Goal: Information Seeking & Learning: Learn about a topic

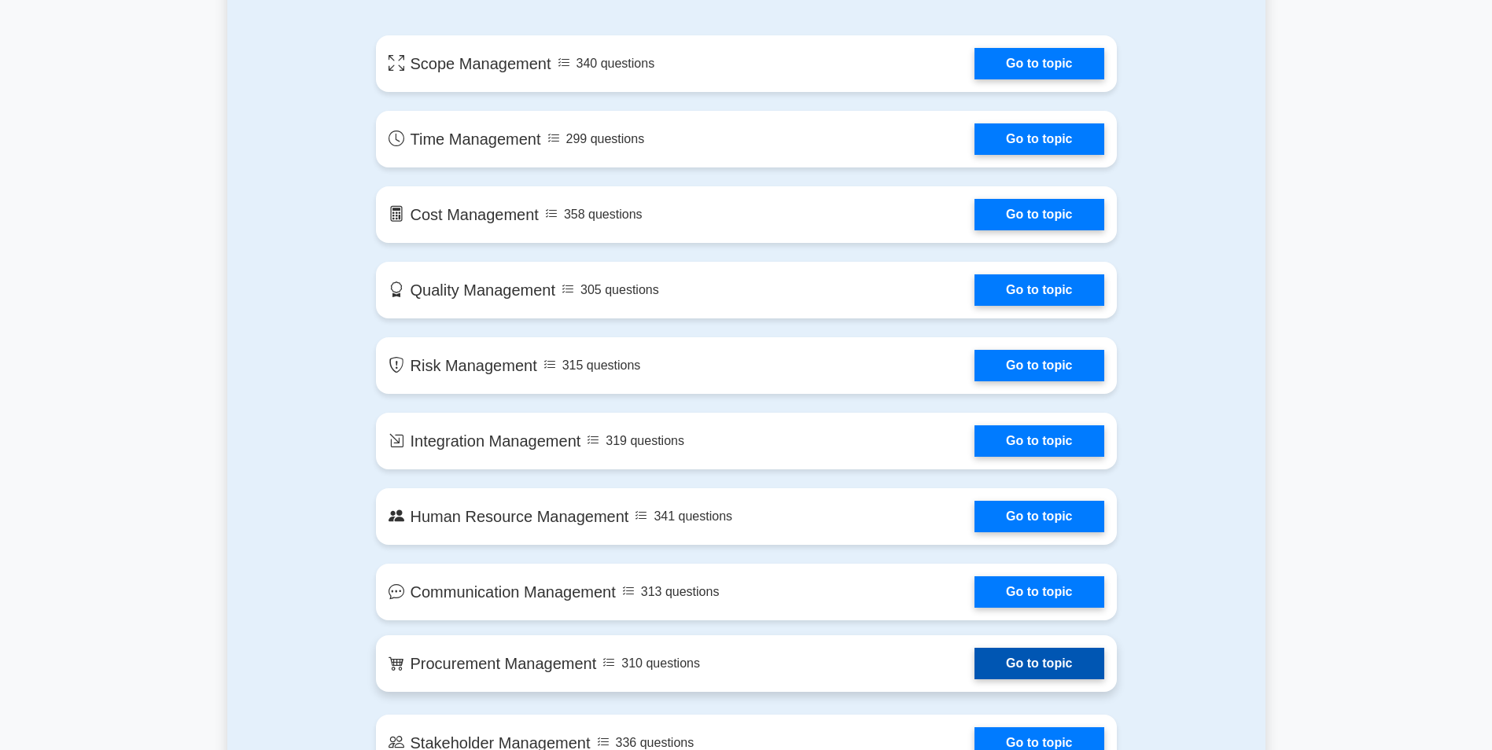
scroll to position [708, 0]
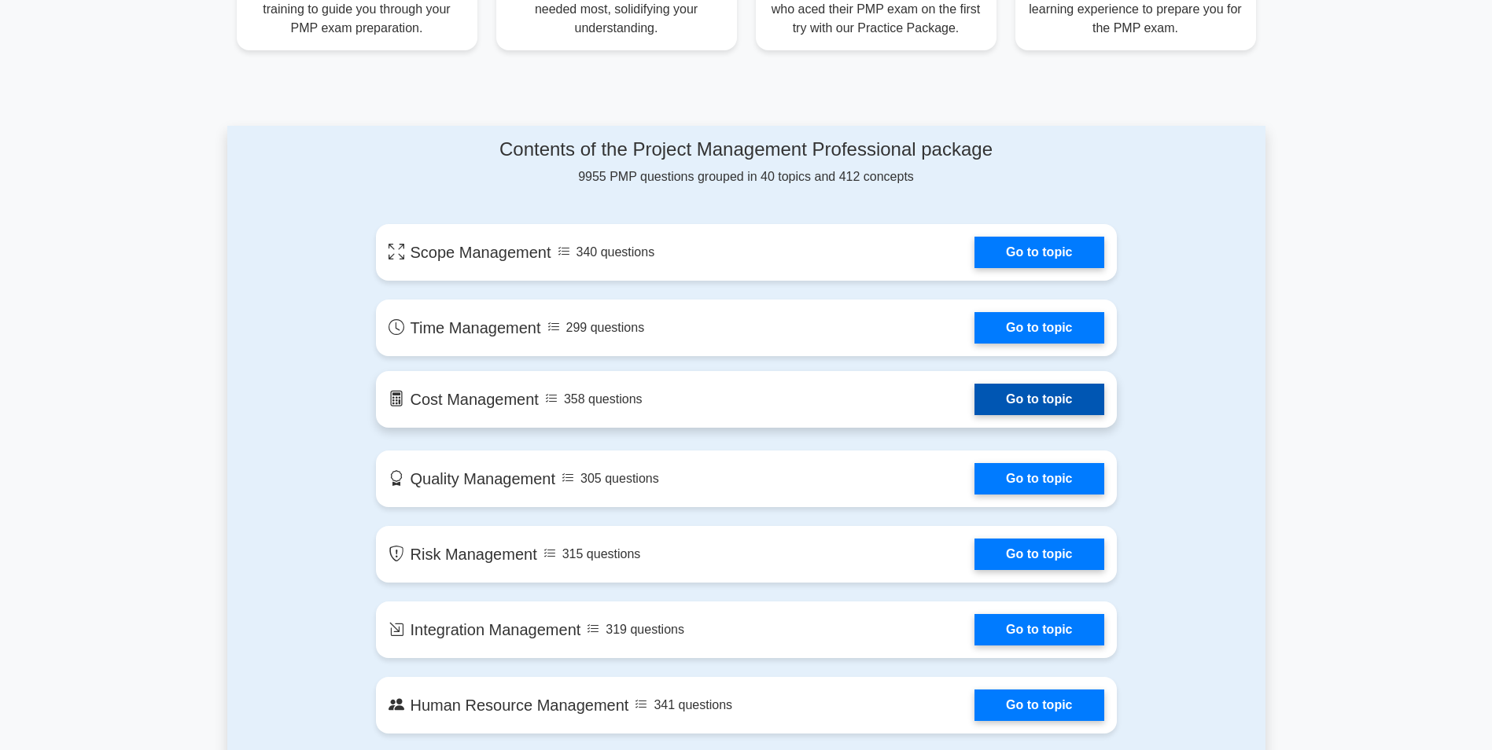
click at [1012, 403] on link "Go to topic" at bounding box center [1038, 399] width 129 height 31
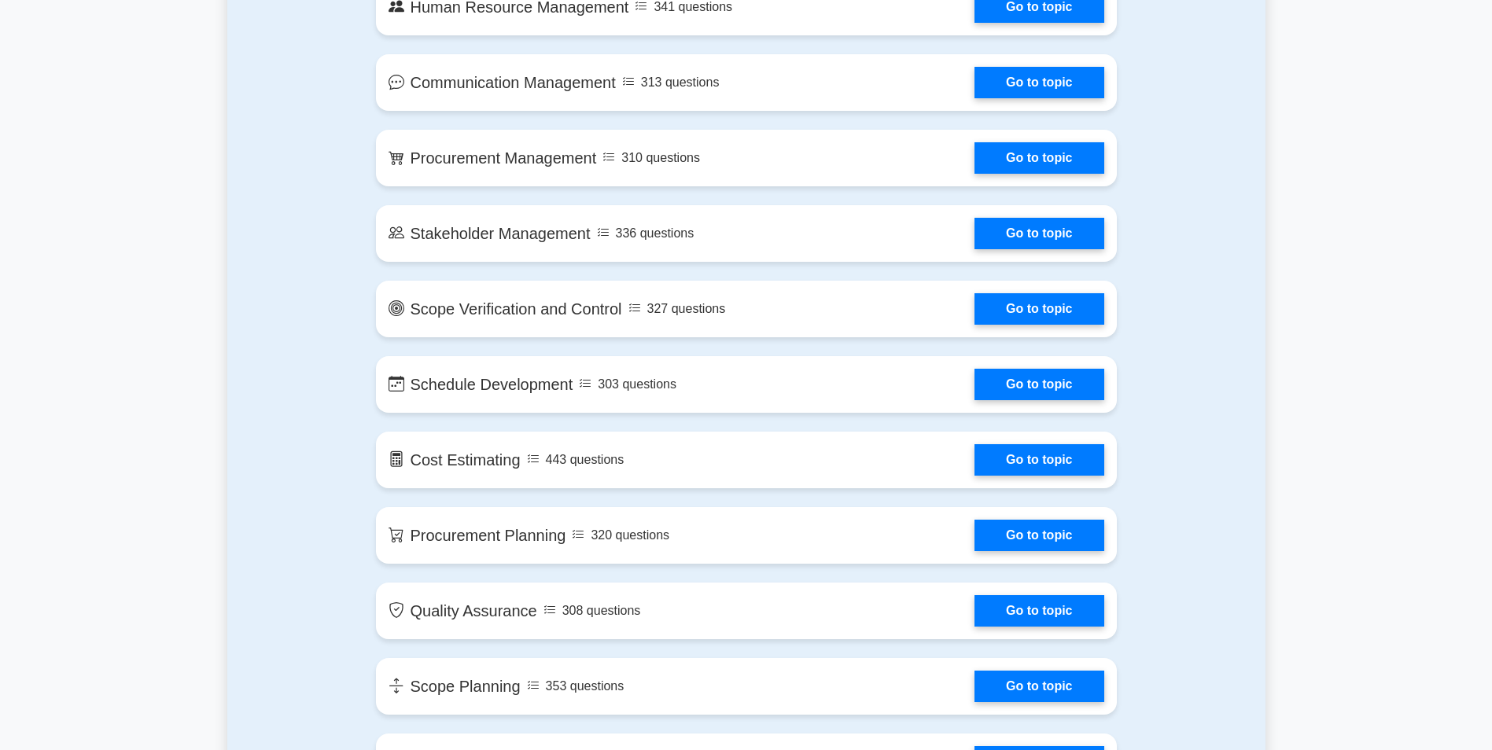
scroll to position [1415, 0]
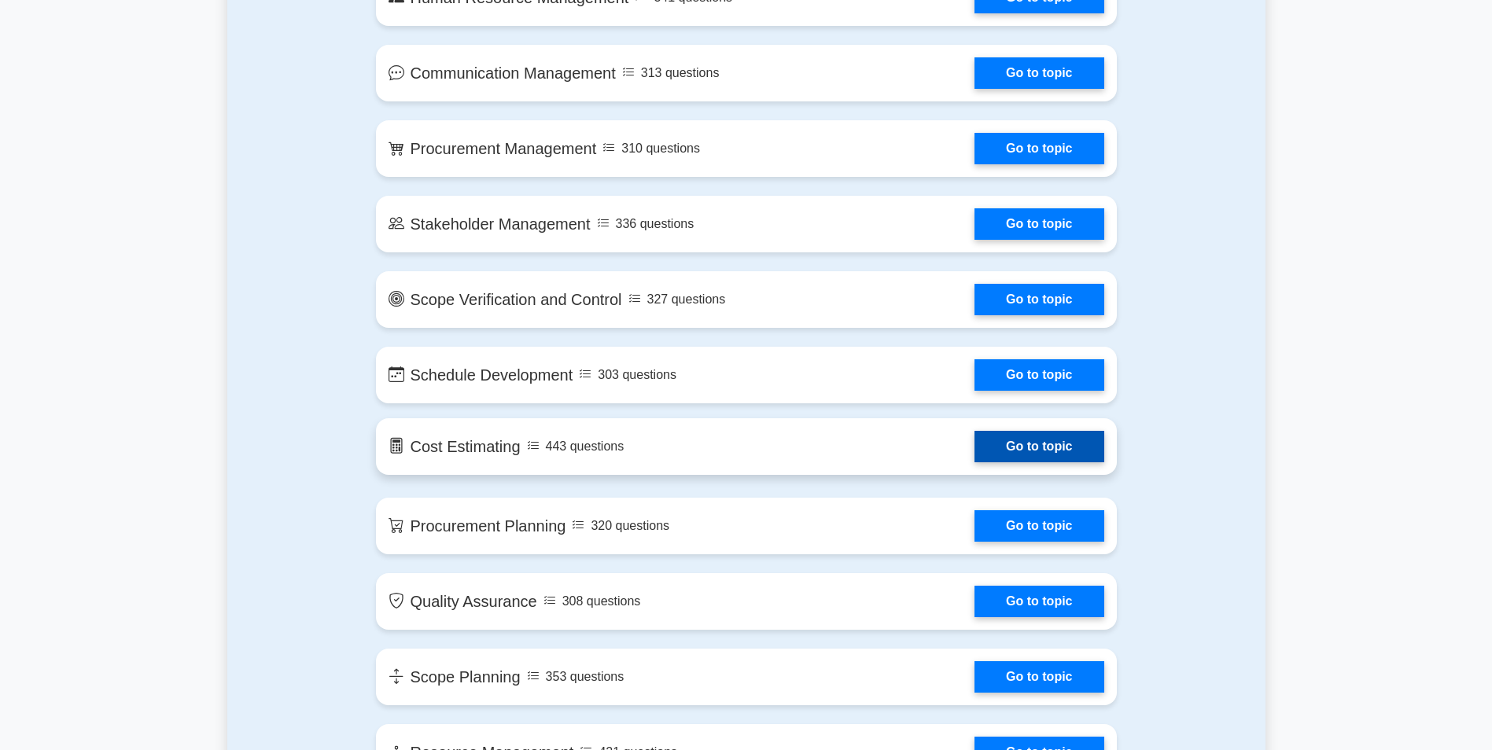
click at [1017, 443] on link "Go to topic" at bounding box center [1038, 446] width 129 height 31
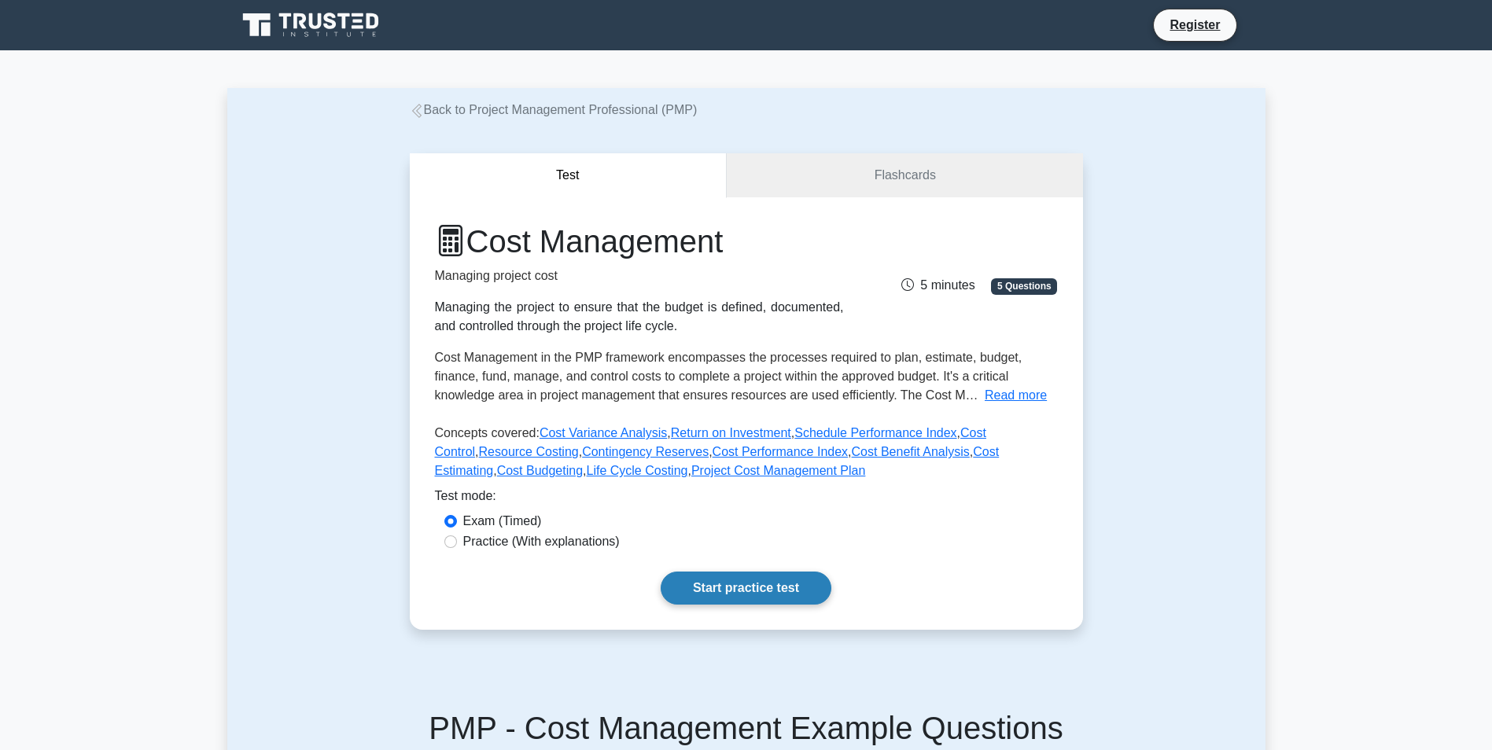
click at [715, 595] on link "Start practice test" at bounding box center [745, 588] width 171 height 33
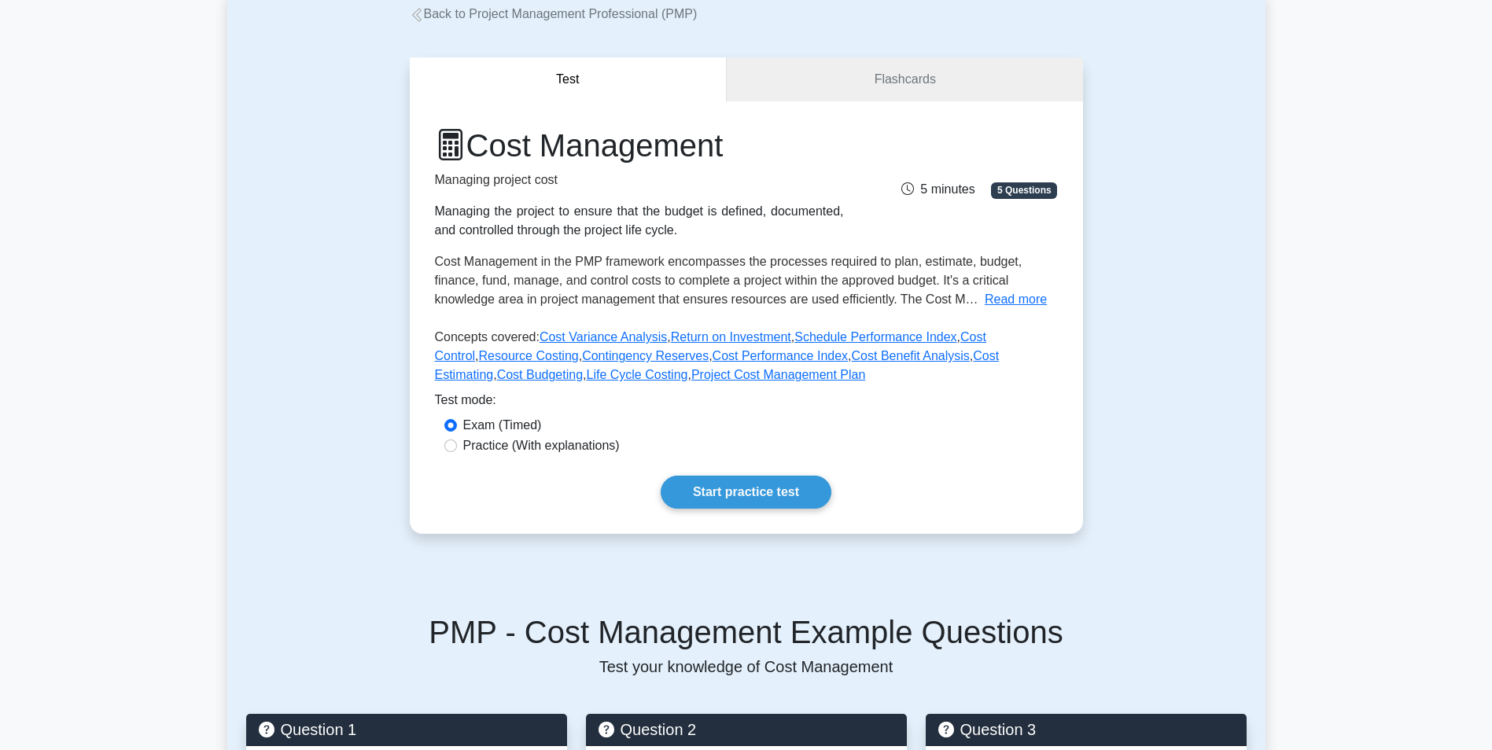
scroll to position [236, 0]
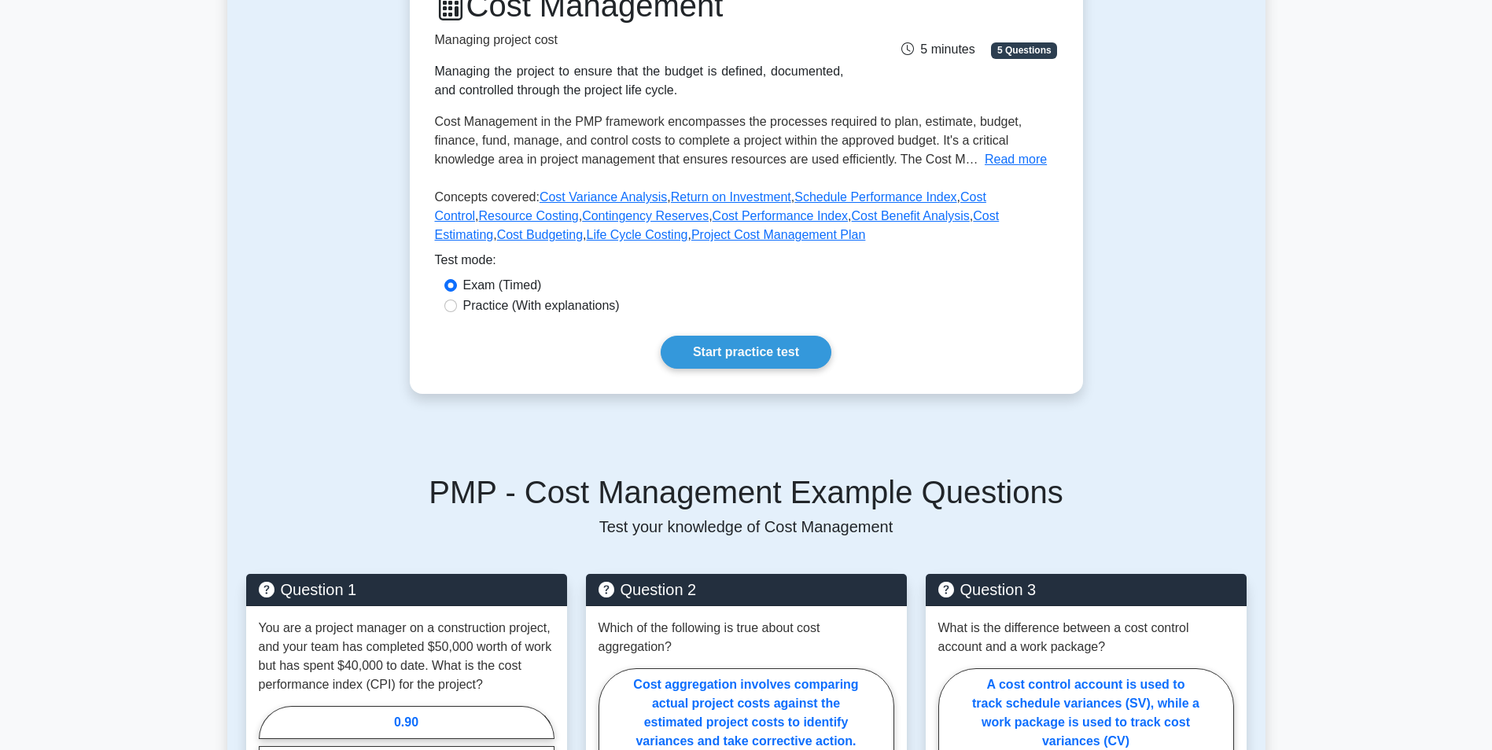
click at [995, 48] on span "5 Questions" at bounding box center [1024, 50] width 66 height 16
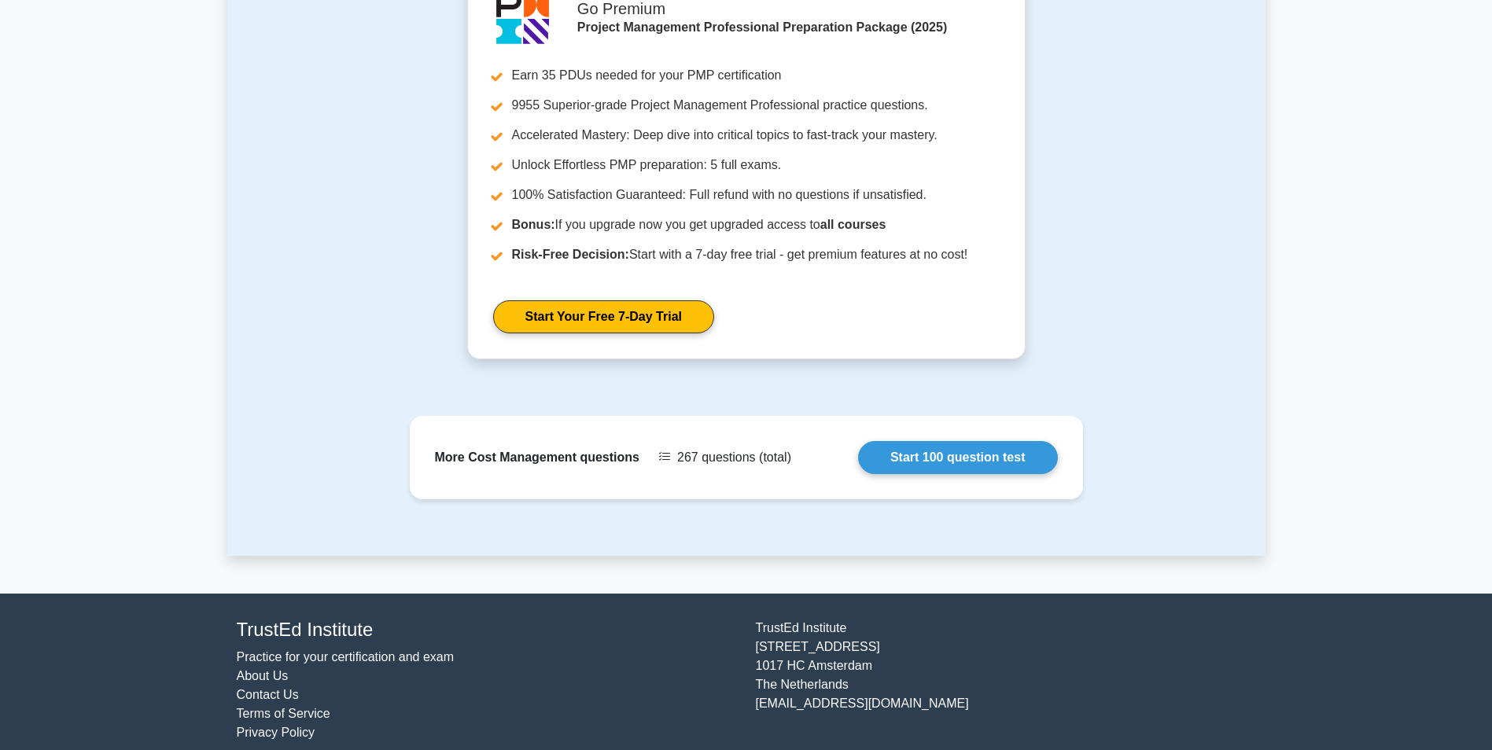
scroll to position [1512, 0]
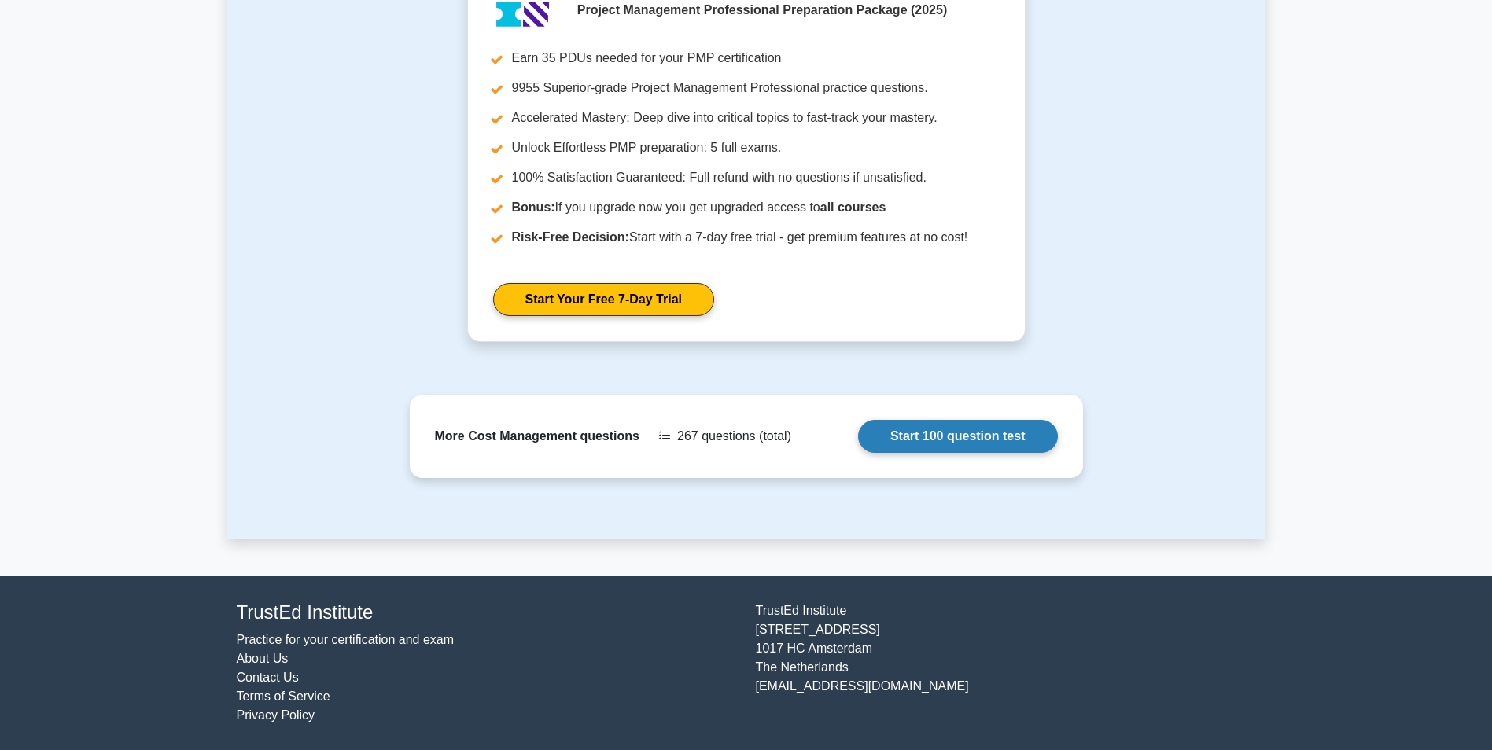
click at [948, 434] on link "Start 100 question test" at bounding box center [958, 436] width 200 height 33
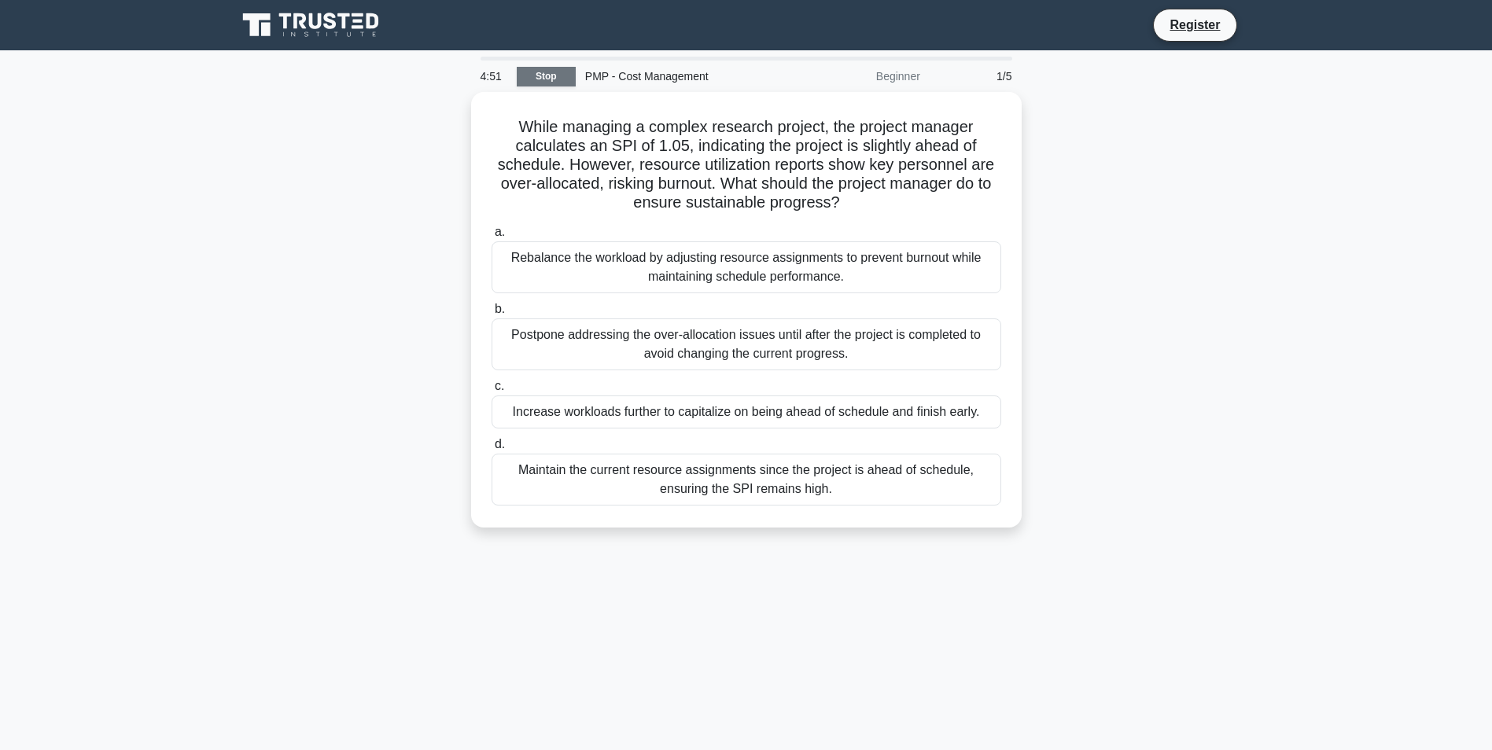
click at [532, 71] on link "Stop" at bounding box center [546, 77] width 59 height 20
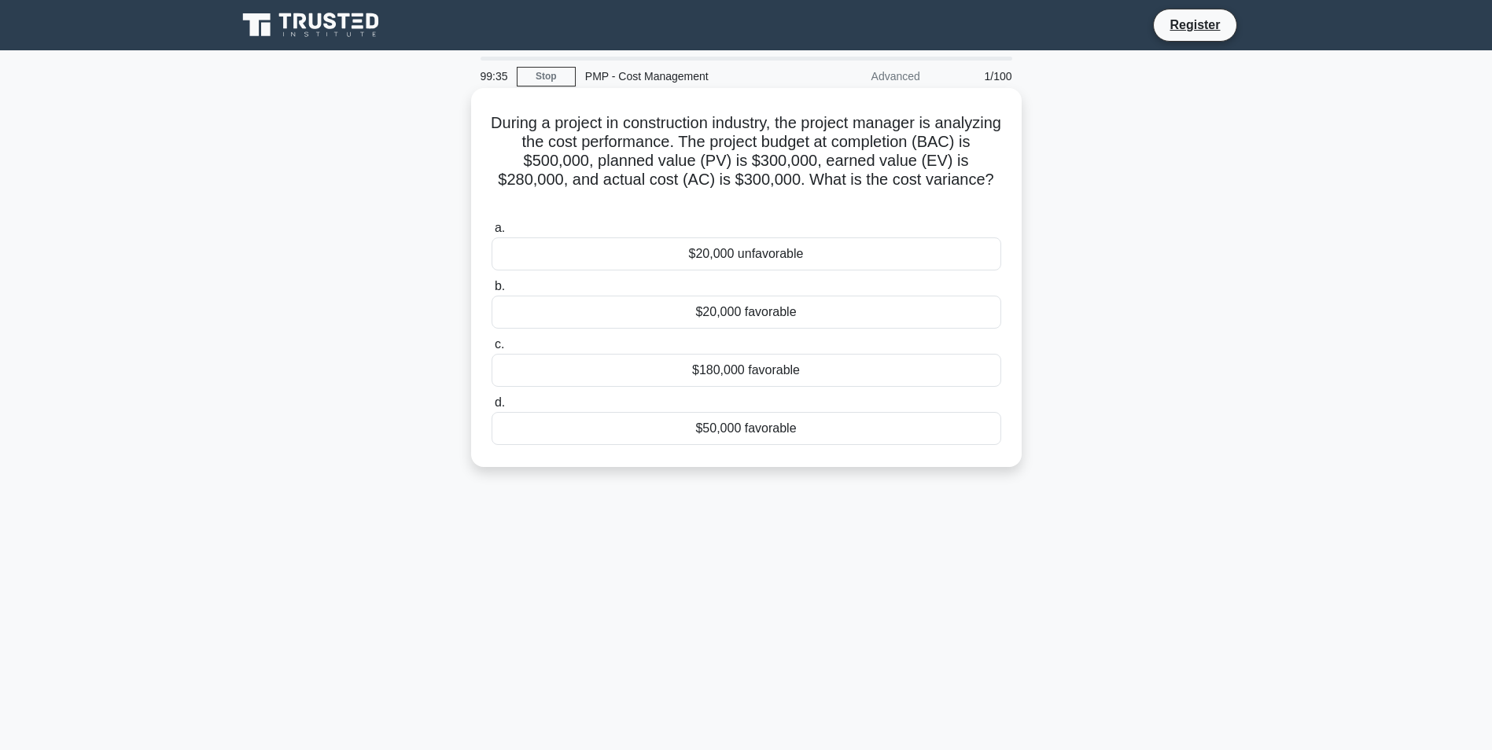
click at [709, 318] on div "$20,000 favorable" at bounding box center [746, 312] width 510 height 33
click at [491, 292] on input "b. $20,000 favorable" at bounding box center [491, 286] width 0 height 10
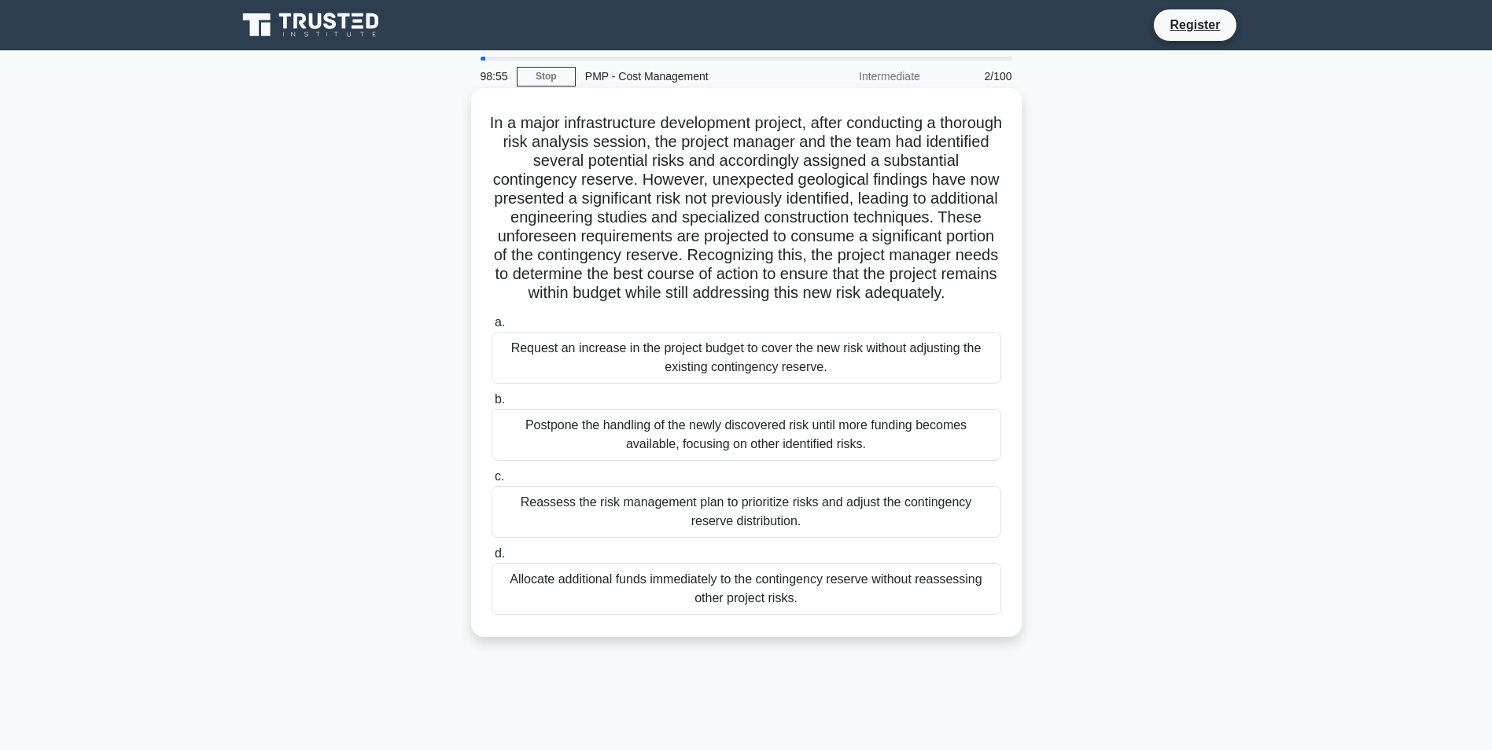
click at [815, 605] on div "Allocate additional funds immediately to the contingency reserve without reasse…" at bounding box center [746, 589] width 510 height 52
click at [491, 559] on input "d. Allocate additional funds immediately to the contingency reserve without rea…" at bounding box center [491, 554] width 0 height 10
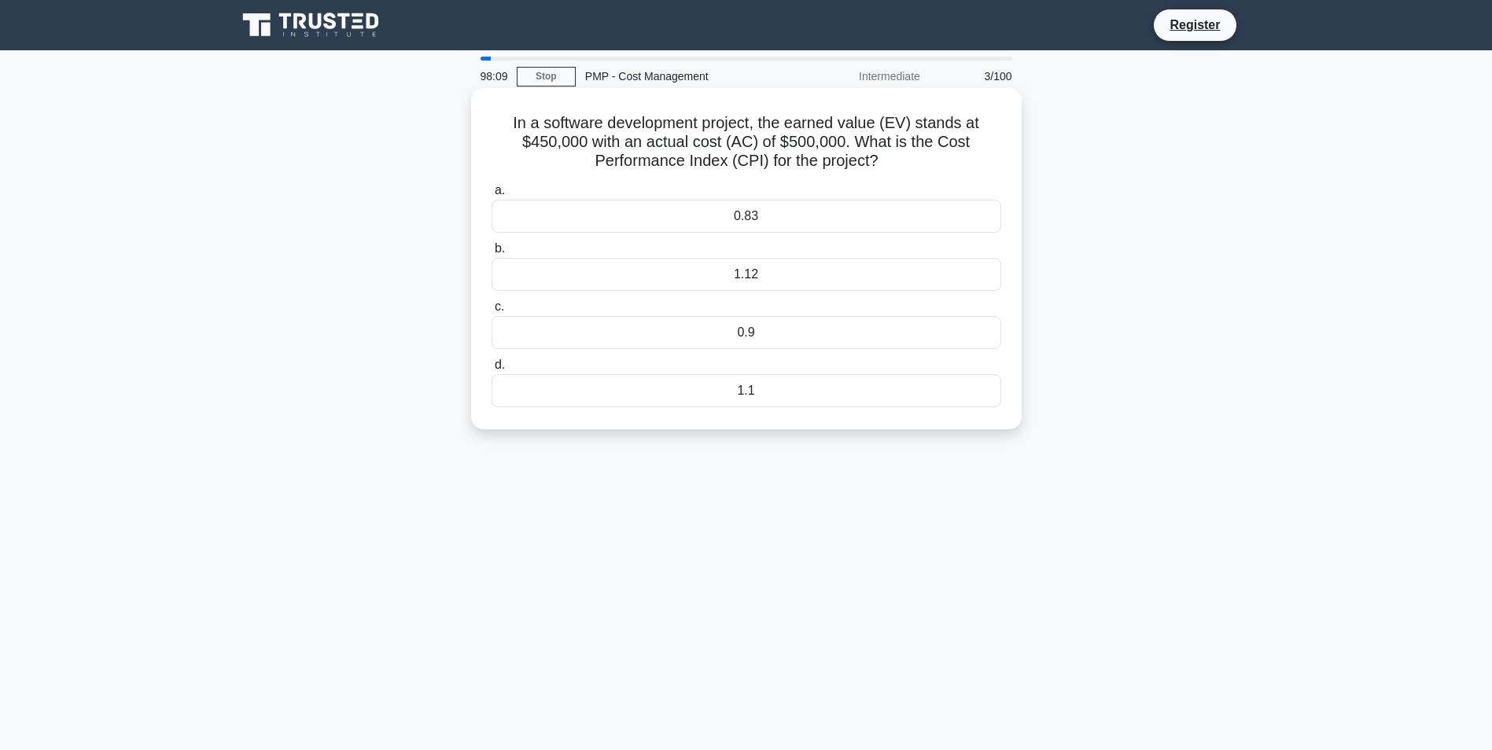
click at [708, 388] on div "1.1" at bounding box center [746, 390] width 510 height 33
click at [491, 370] on input "d. 1.1" at bounding box center [491, 365] width 0 height 10
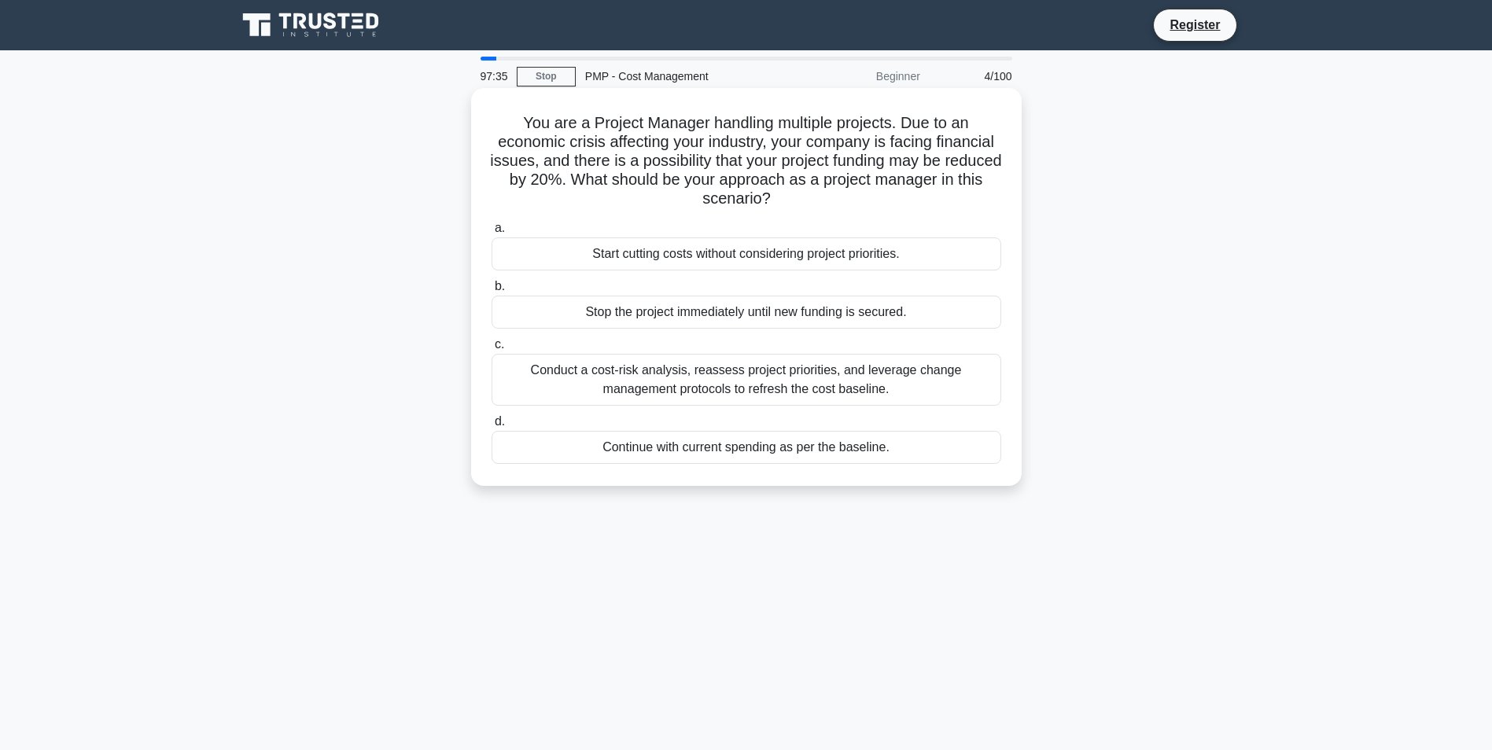
click at [788, 390] on div "Conduct a cost-risk analysis, reassess project priorities, and leverage change …" at bounding box center [746, 380] width 510 height 52
click at [491, 350] on input "c. Conduct a cost-risk analysis, reassess project priorities, and leverage chan…" at bounding box center [491, 345] width 0 height 10
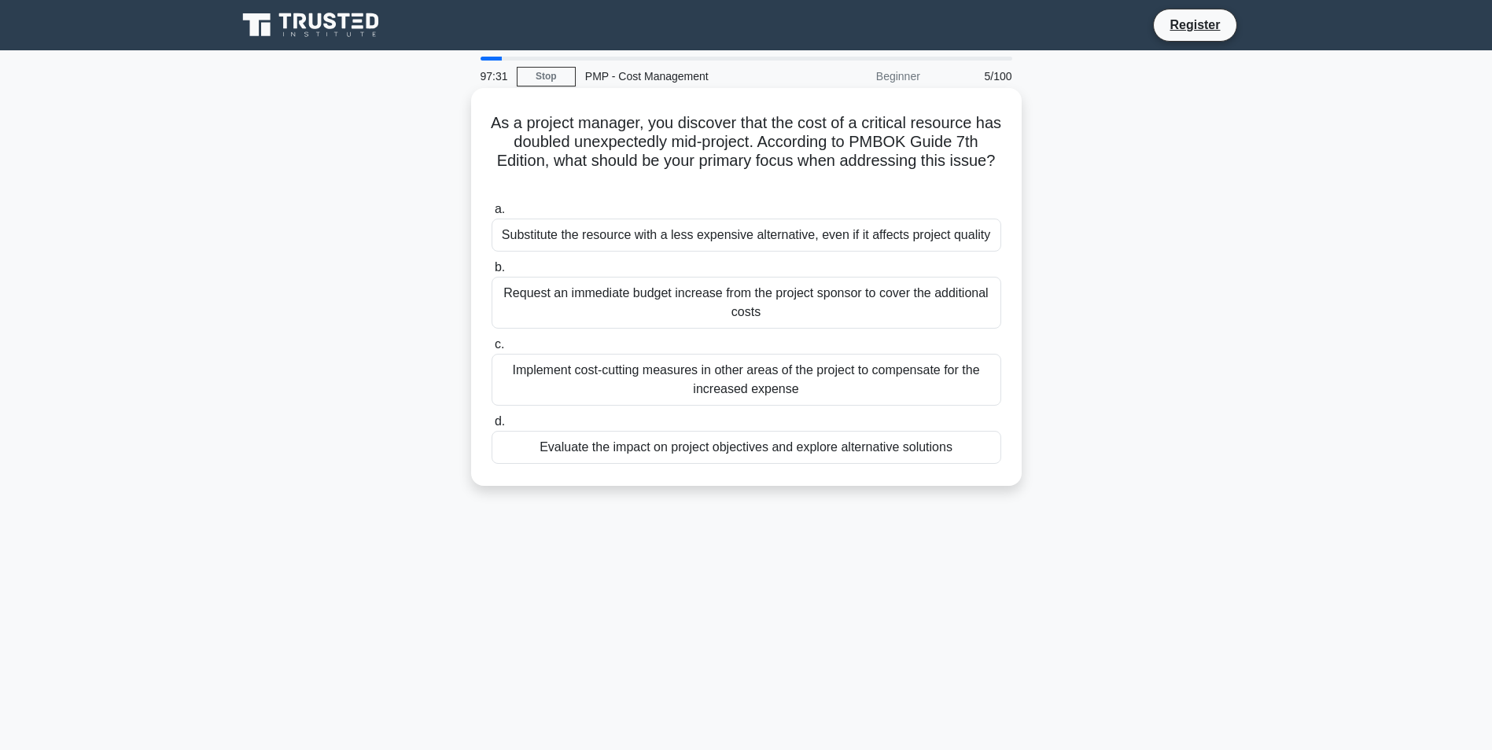
click at [876, 233] on div "Substitute the resource with a less expensive alternative, even if it affects p…" at bounding box center [746, 235] width 510 height 33
click at [491, 215] on input "a. Substitute the resource with a less expensive alternative, even if it affect…" at bounding box center [491, 209] width 0 height 10
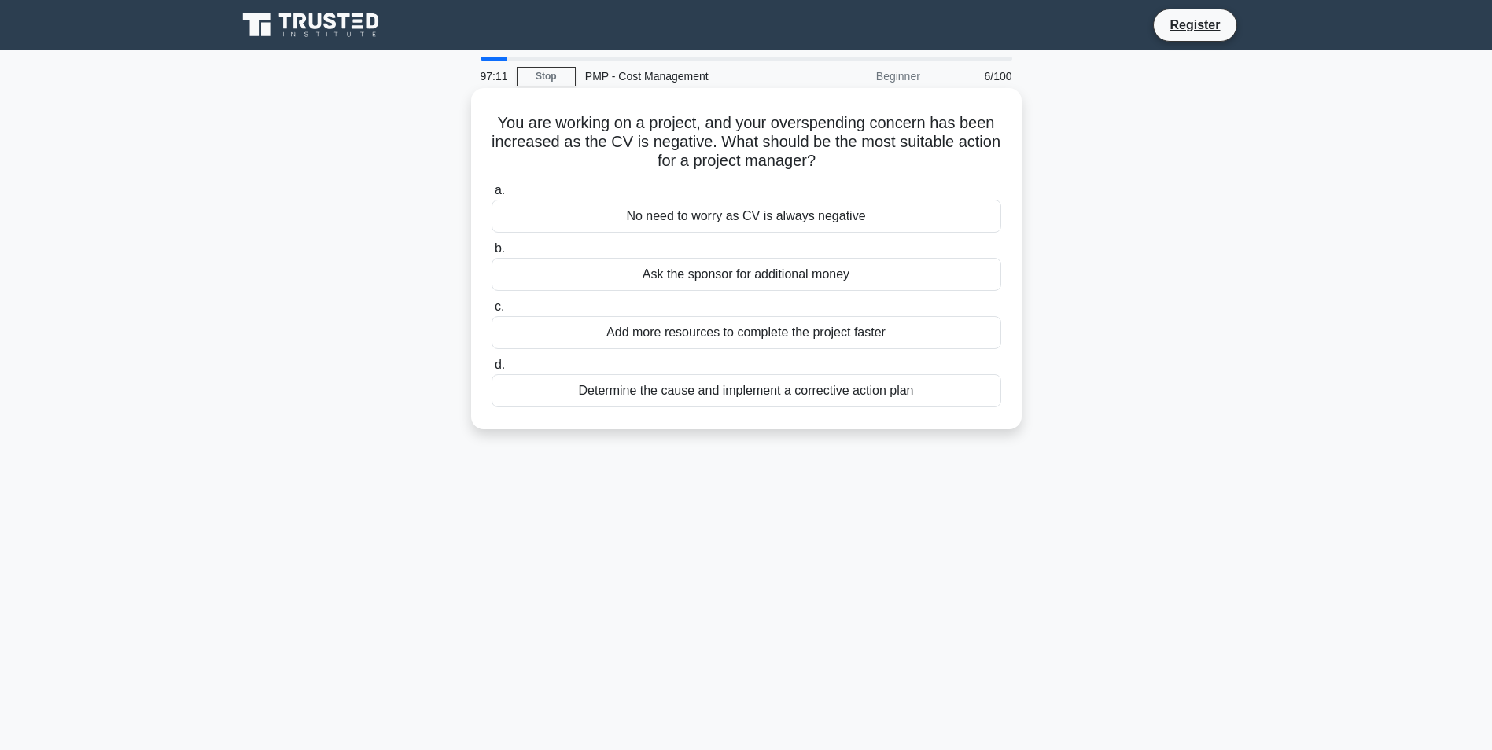
click at [844, 390] on div "Determine the cause and implement a corrective action plan" at bounding box center [746, 390] width 510 height 33
click at [491, 370] on input "d. Determine the cause and implement a corrective action plan" at bounding box center [491, 365] width 0 height 10
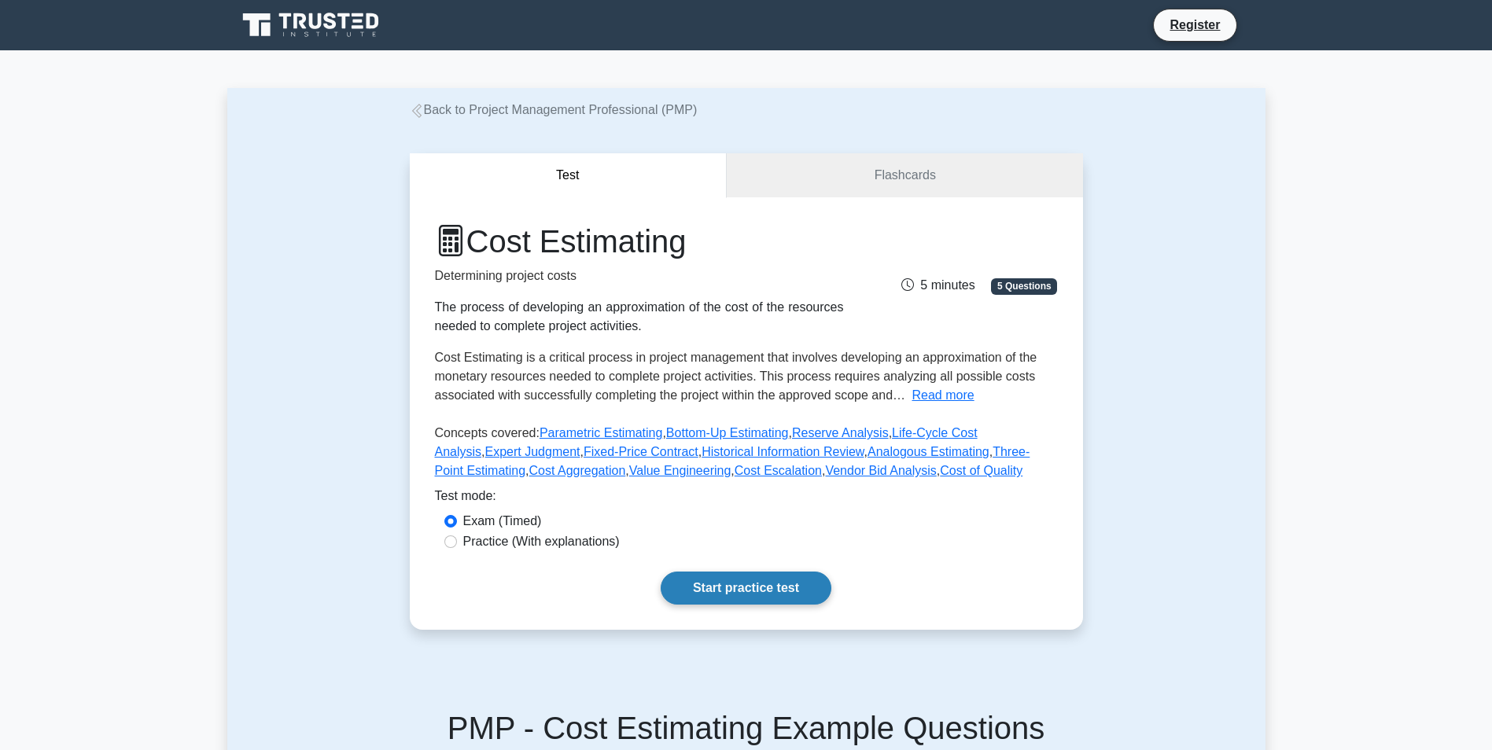
click at [741, 585] on link "Start practice test" at bounding box center [745, 588] width 171 height 33
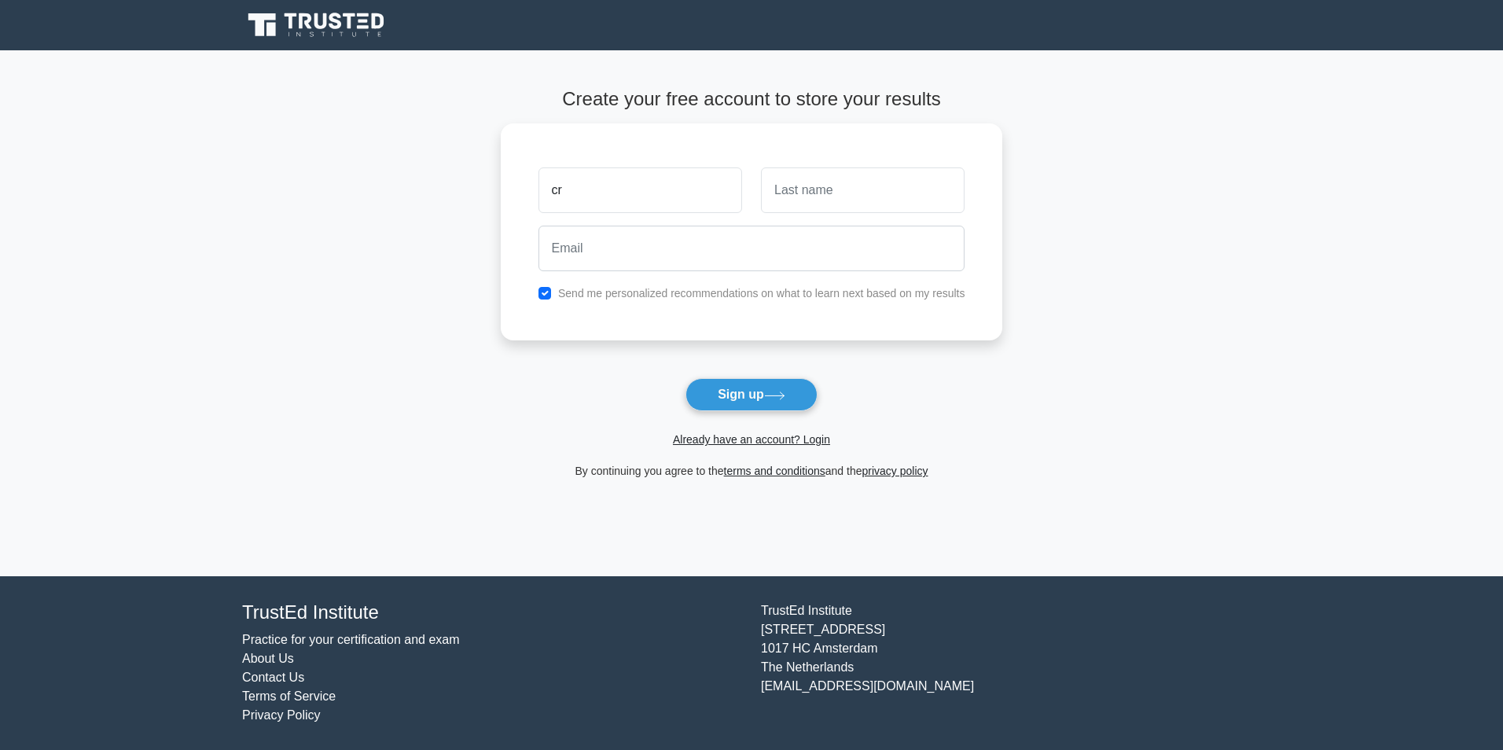
type input "c"
type input "CRISS"
click at [805, 189] on input "text" at bounding box center [863, 187] width 204 height 46
type input "MUTEMBEI"
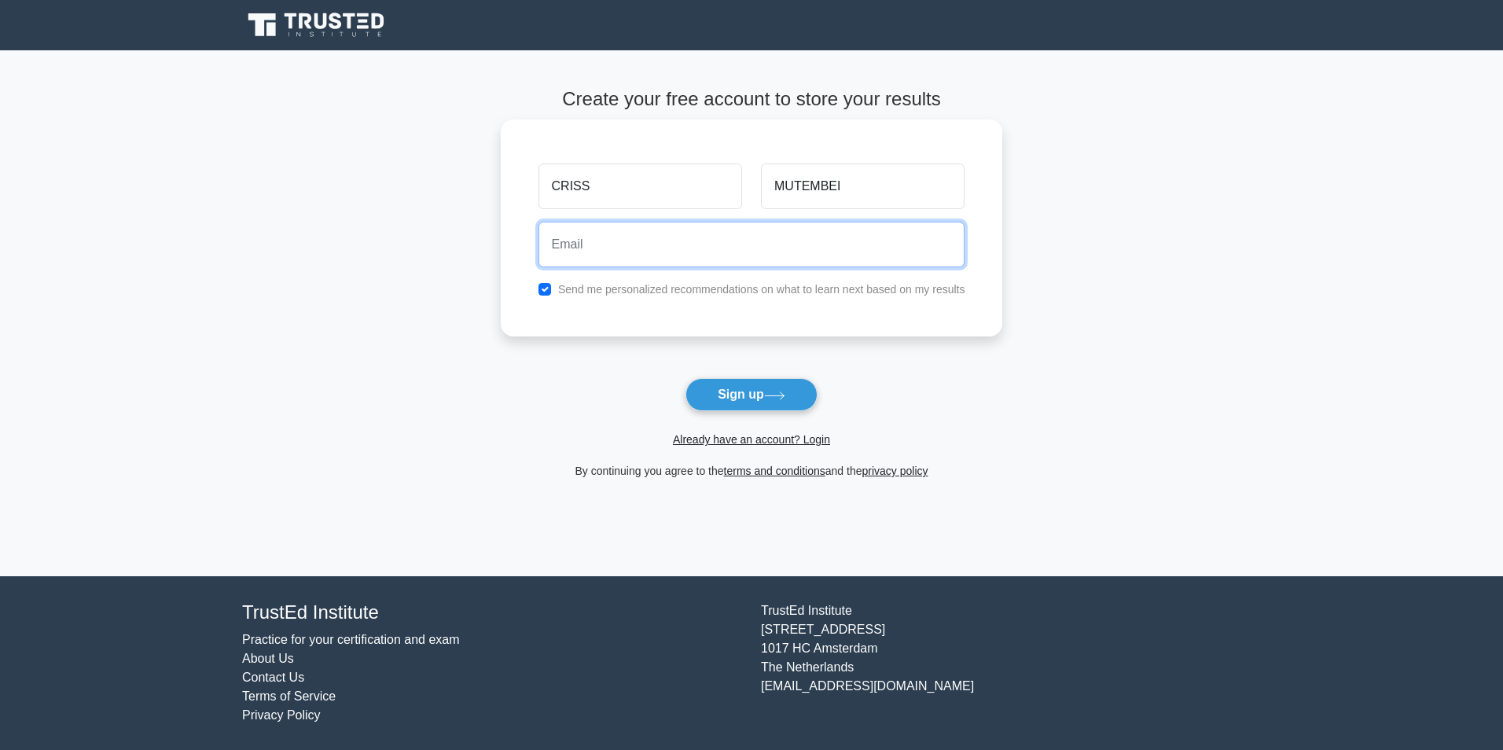
type input "[EMAIL_ADDRESS][DOMAIN_NAME]"
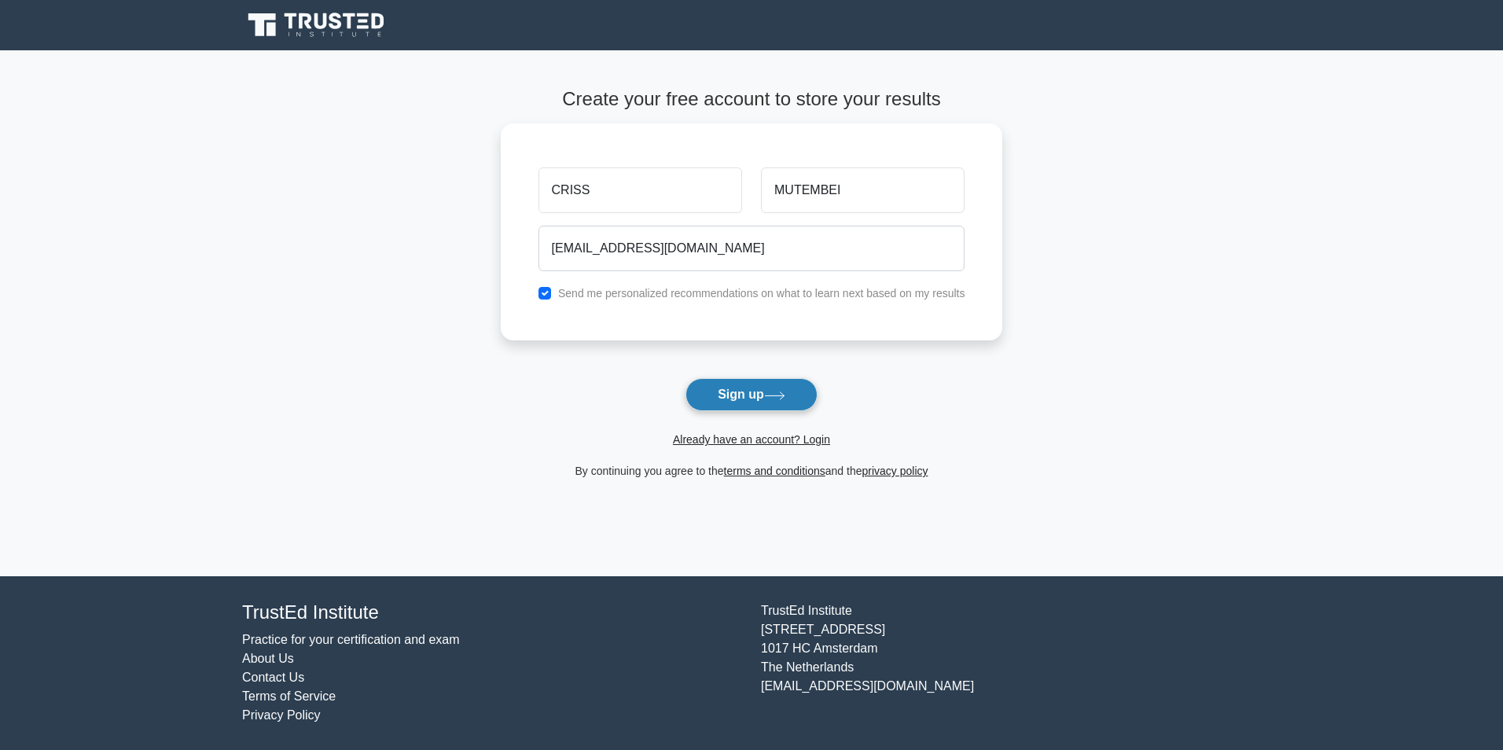
click at [734, 394] on button "Sign up" at bounding box center [752, 394] width 132 height 33
click at [742, 387] on form "Create your free account to store your results CRISS MUTEMBEI j99502111@gmail.c…" at bounding box center [752, 284] width 502 height 392
click at [782, 391] on form "Create your free account to store your results CRISS MUTEMBEI j99502111@gmail.c…" at bounding box center [752, 284] width 502 height 392
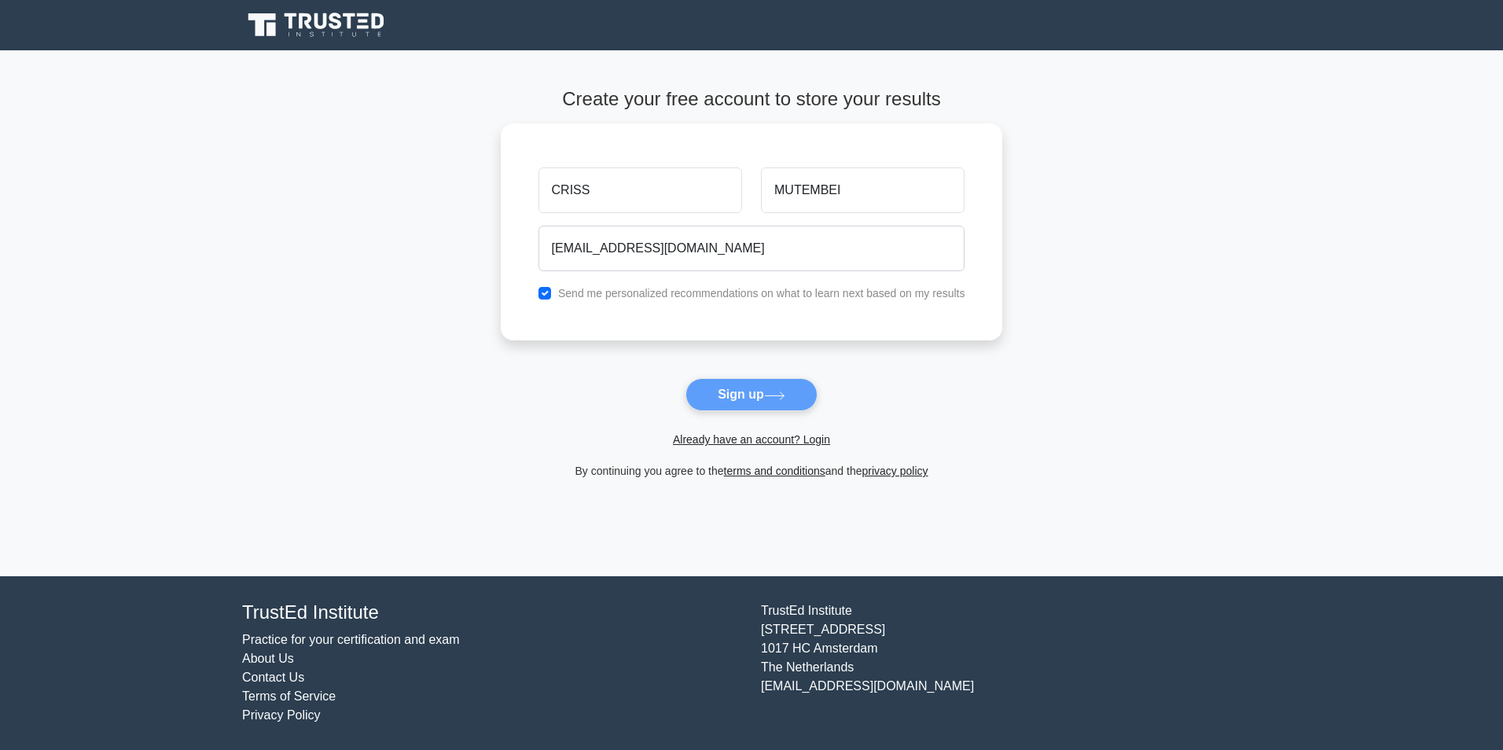
click at [738, 392] on form "Create your free account to store your results CRISS MUTEMBEI j99502111@gmail.c…" at bounding box center [752, 284] width 502 height 392
click at [955, 451] on form "Create your free account to store your results CRISS MUTEMBEI j99502111@gmail.c…" at bounding box center [752, 284] width 502 height 392
click at [826, 439] on link "Already have an account? Login" at bounding box center [751, 439] width 157 height 13
click at [819, 440] on link "Already have an account? Login" at bounding box center [751, 439] width 157 height 13
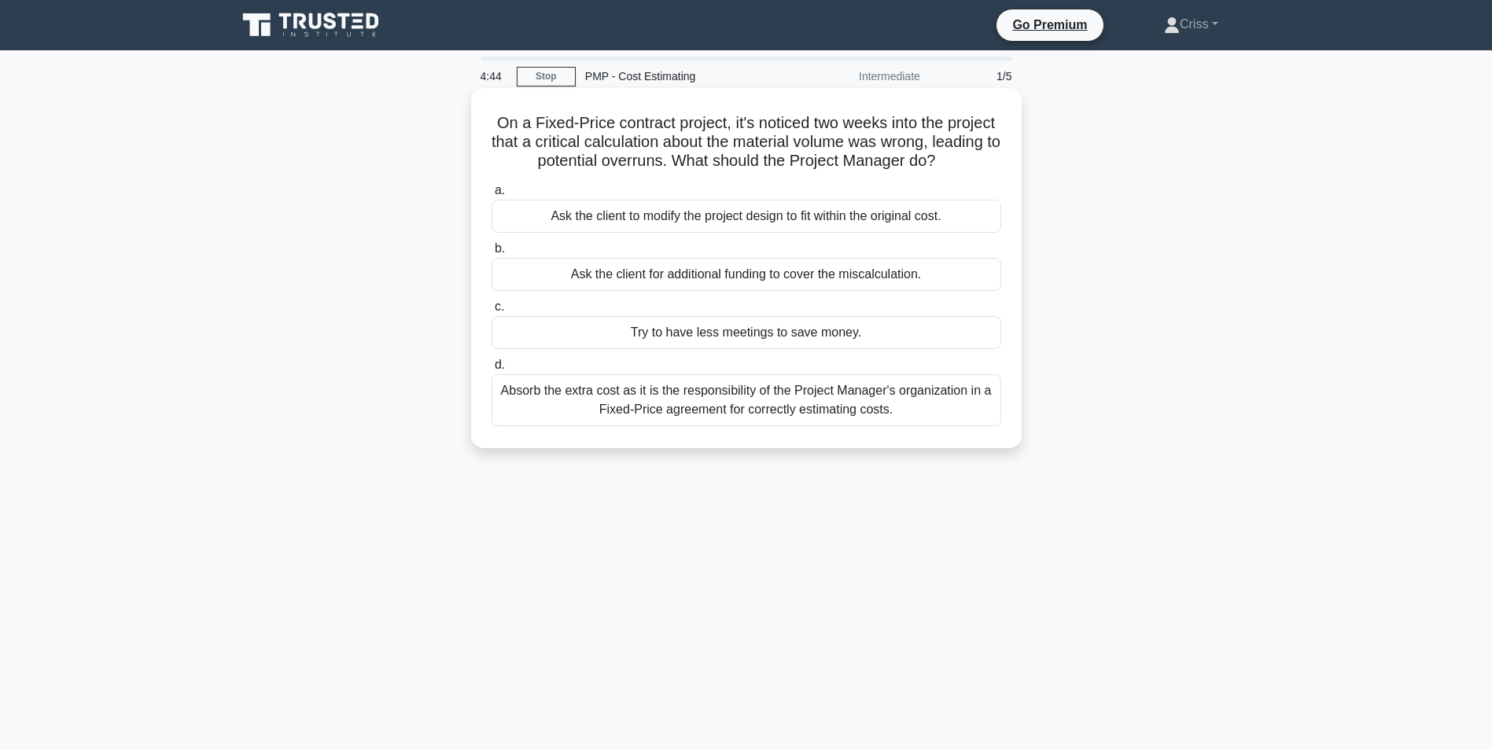
click at [819, 410] on div "Absorb the extra cost as it is the responsibility of the Project Manager's orga…" at bounding box center [746, 400] width 510 height 52
click at [491, 370] on input "d. Absorb the extra cost as it is the responsibility of the Project Manager's o…" at bounding box center [491, 365] width 0 height 10
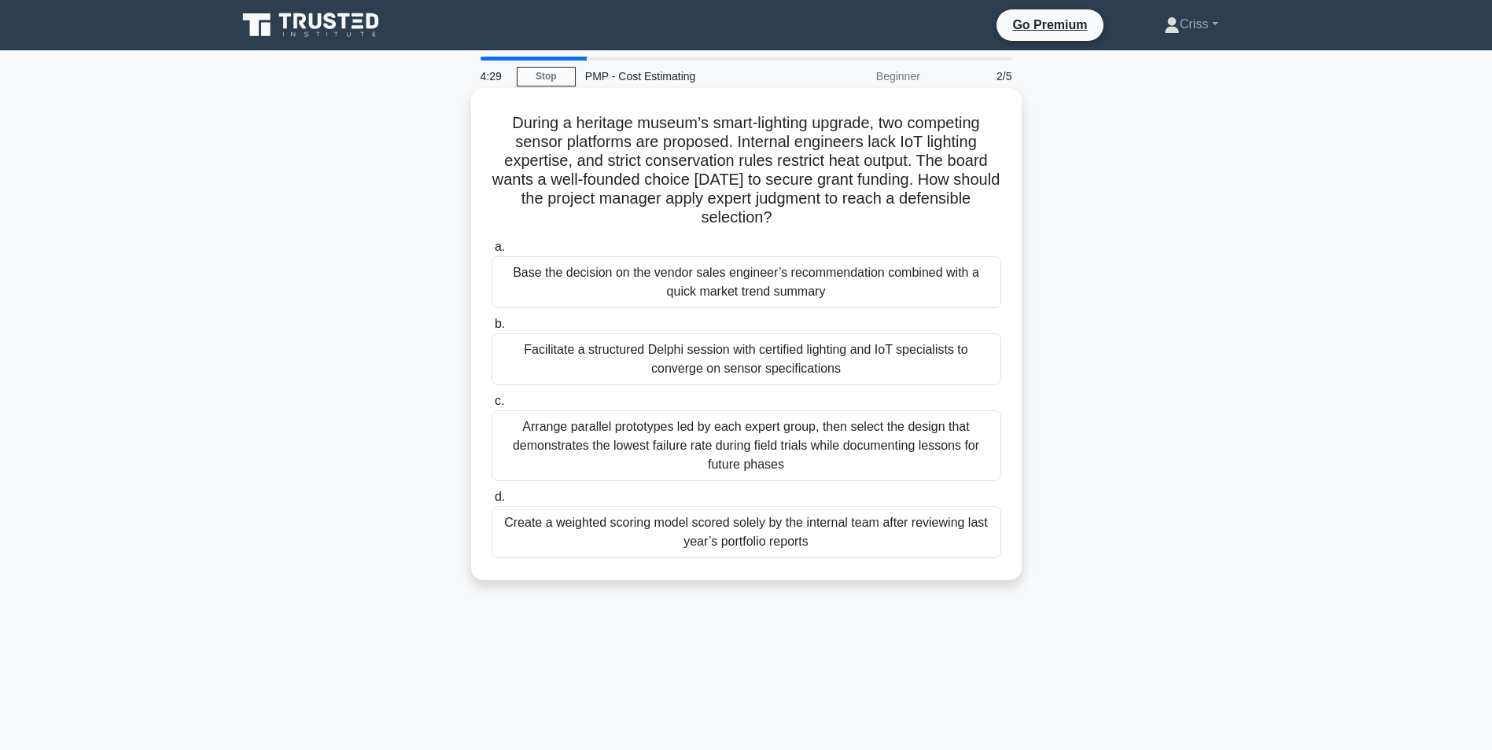
click at [708, 440] on div "Arrange parallel prototypes led by each expert group, then select the design th…" at bounding box center [746, 445] width 510 height 71
click at [491, 407] on input "c. Arrange parallel prototypes led by each expert group, then select the design…" at bounding box center [491, 401] width 0 height 10
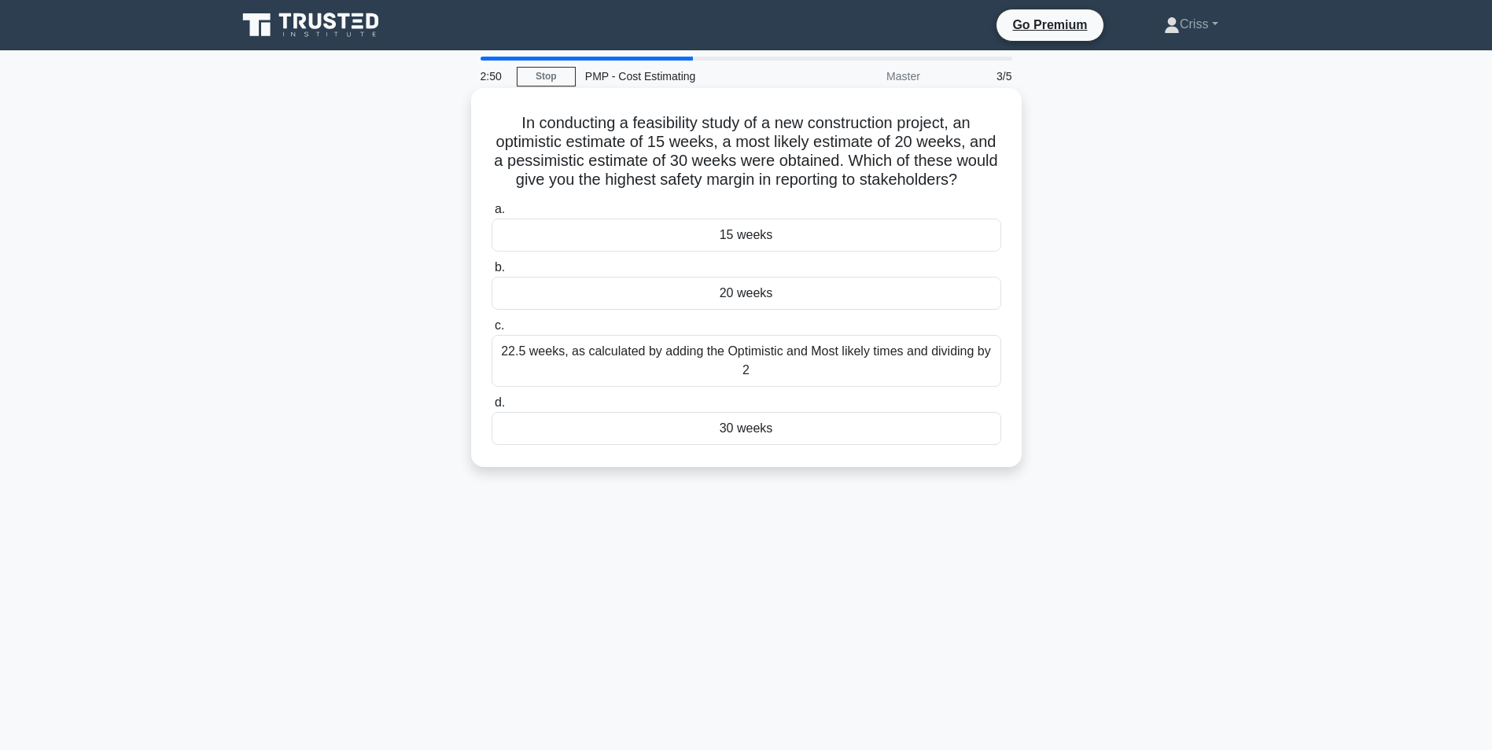
click at [571, 445] on div "30 weeks" at bounding box center [746, 428] width 510 height 33
click at [491, 408] on input "d. 30 weeks" at bounding box center [491, 403] width 0 height 10
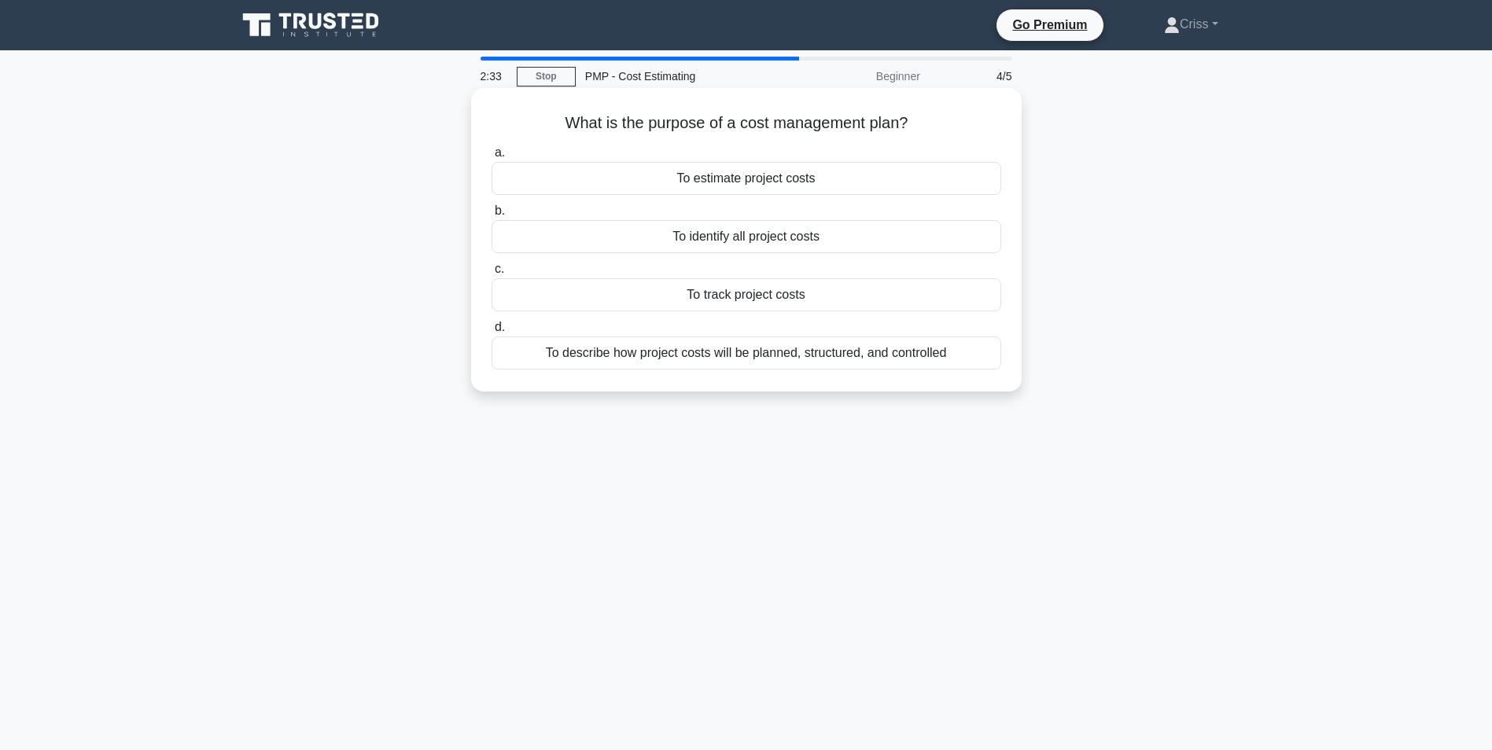
click at [733, 354] on div "To describe how project costs will be planned, structured, and controlled" at bounding box center [746, 353] width 510 height 33
click at [491, 333] on input "d. To describe how project costs will be planned, structured, and controlled" at bounding box center [491, 327] width 0 height 10
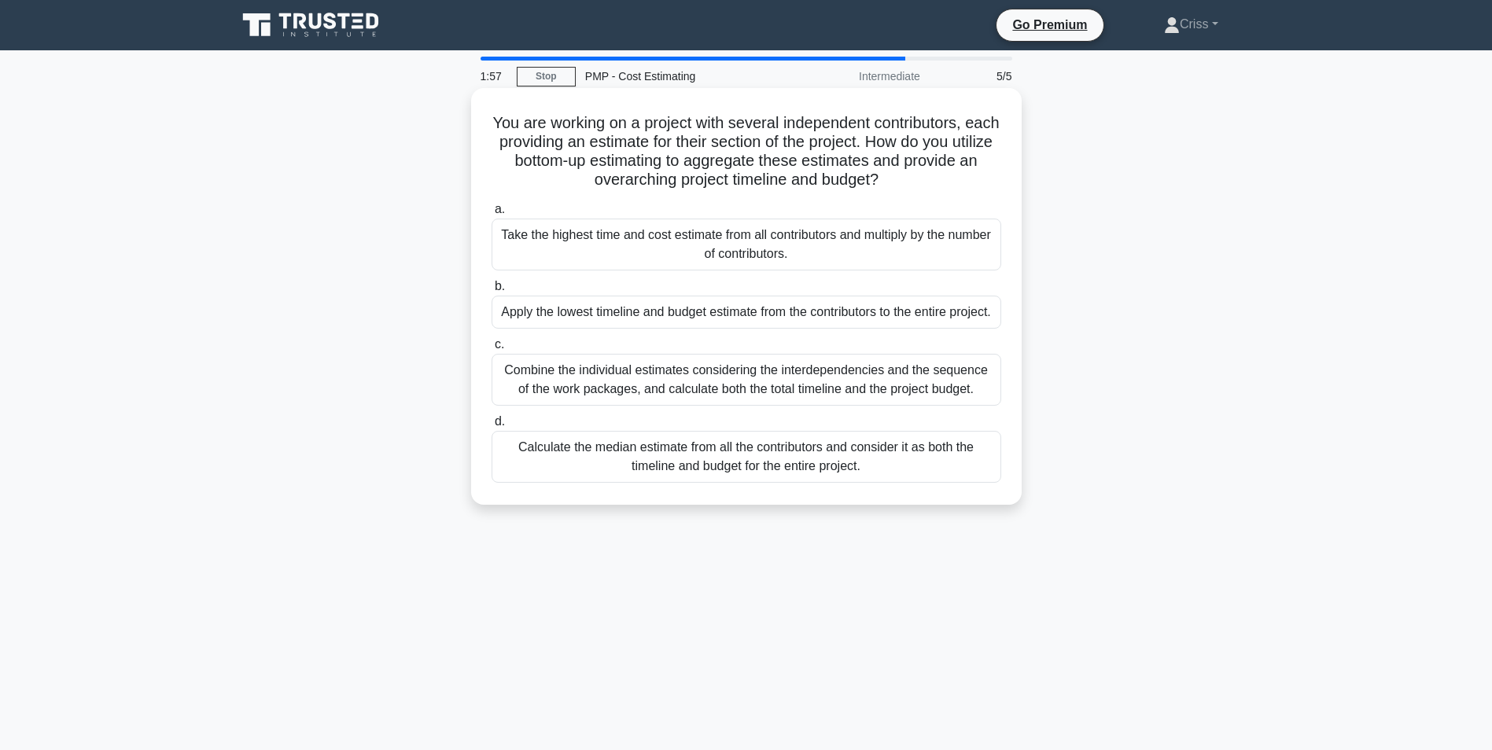
click at [620, 406] on div "Combine the individual estimates considering the interdependencies and the sequ…" at bounding box center [746, 380] width 510 height 52
click at [491, 350] on input "c. Combine the individual estimates considering the interdependencies and the s…" at bounding box center [491, 345] width 0 height 10
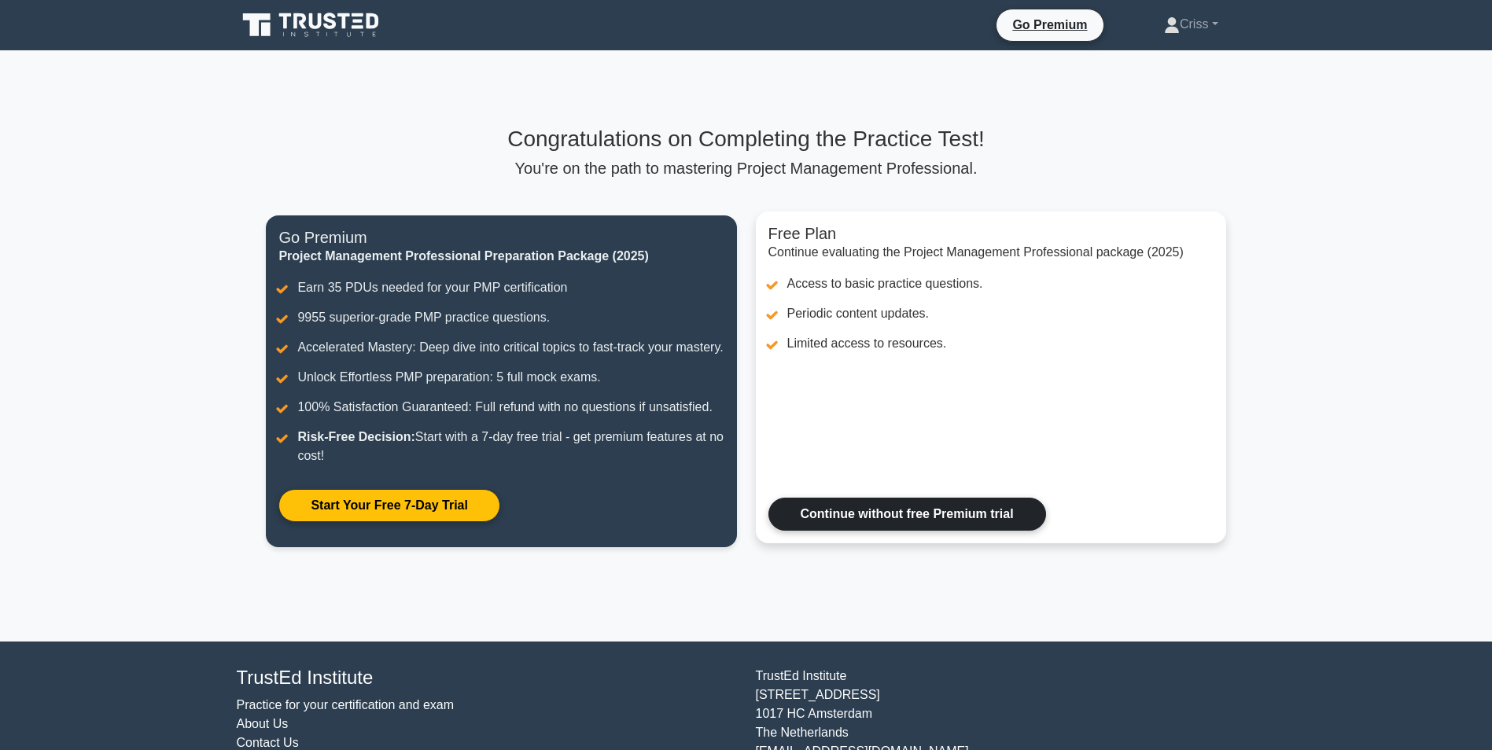
click at [950, 531] on link "Continue without free Premium trial" at bounding box center [907, 514] width 278 height 33
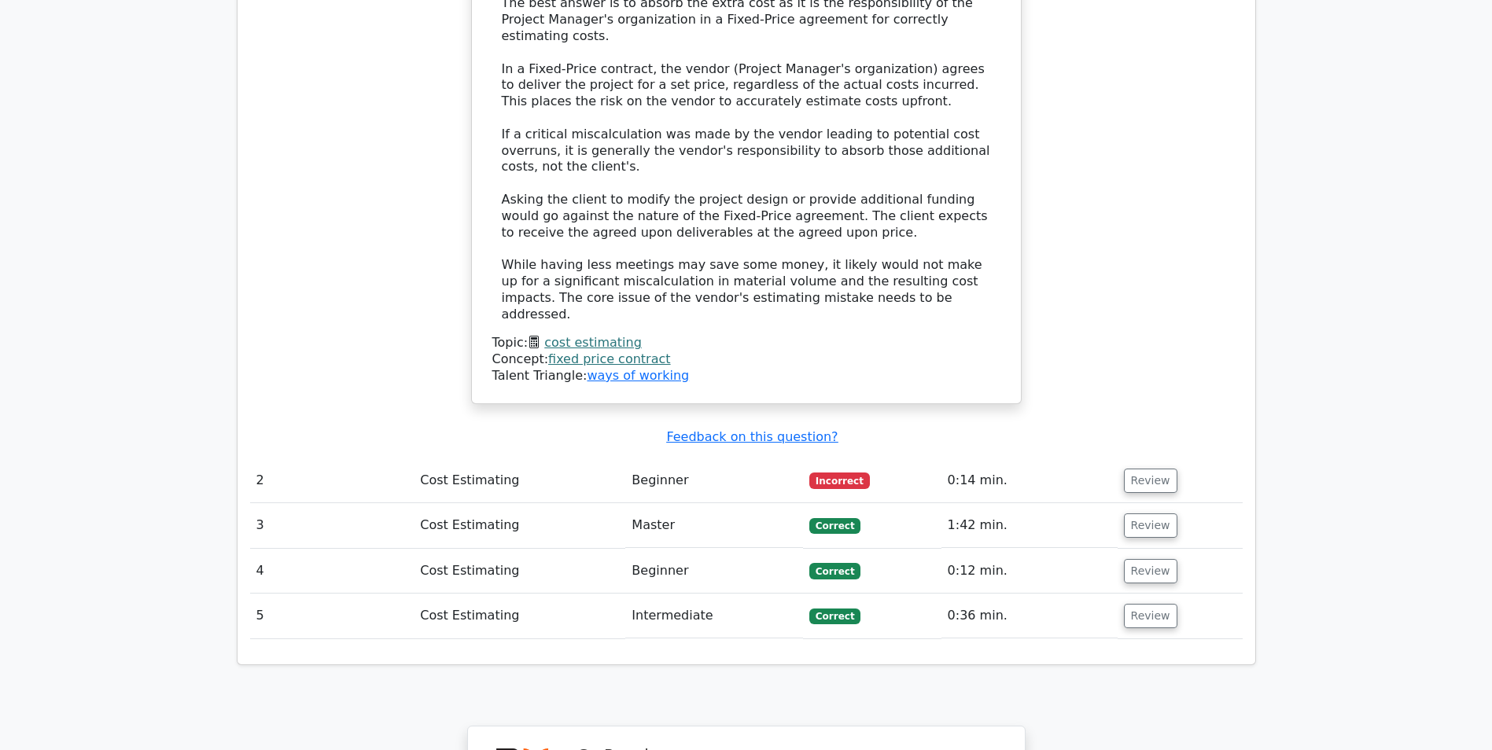
scroll to position [1730, 0]
click at [1148, 468] on button "Review" at bounding box center [1150, 480] width 53 height 24
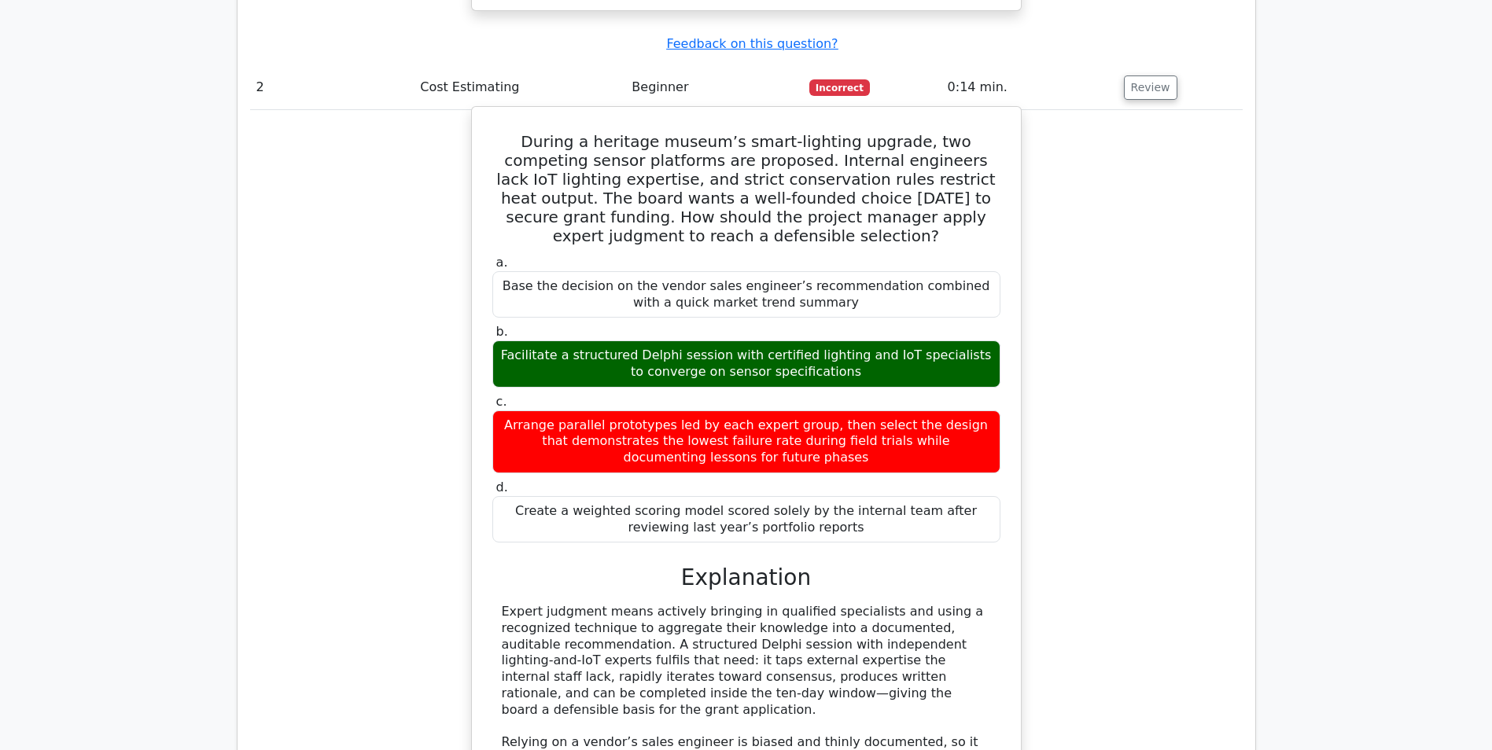
scroll to position [2123, 0]
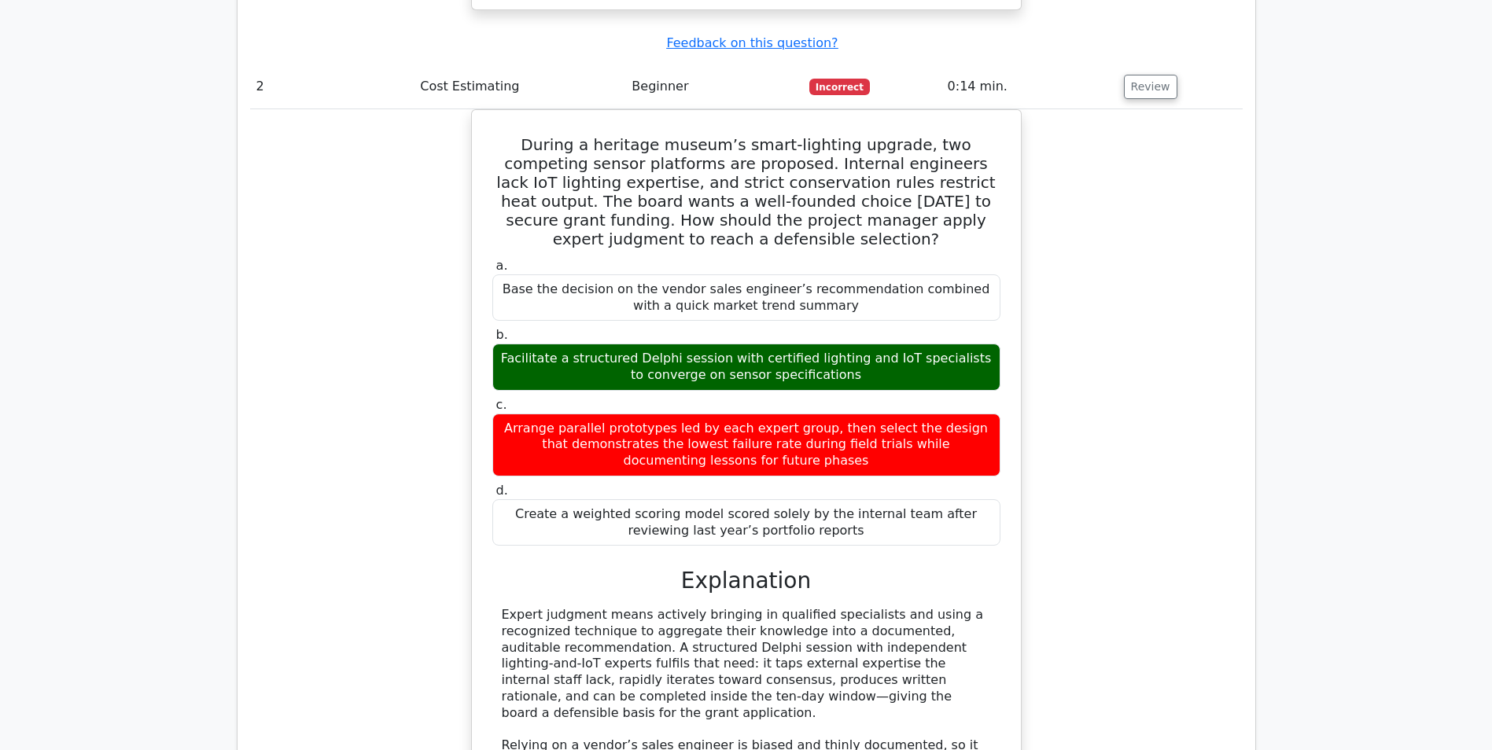
drag, startPoint x: 896, startPoint y: 523, endPoint x: 1077, endPoint y: 582, distance: 191.0
click at [1083, 582] on div "During a heritage museum’s smart-lighting upgrade, two competing sensor platfor…" at bounding box center [746, 530] width 992 height 843
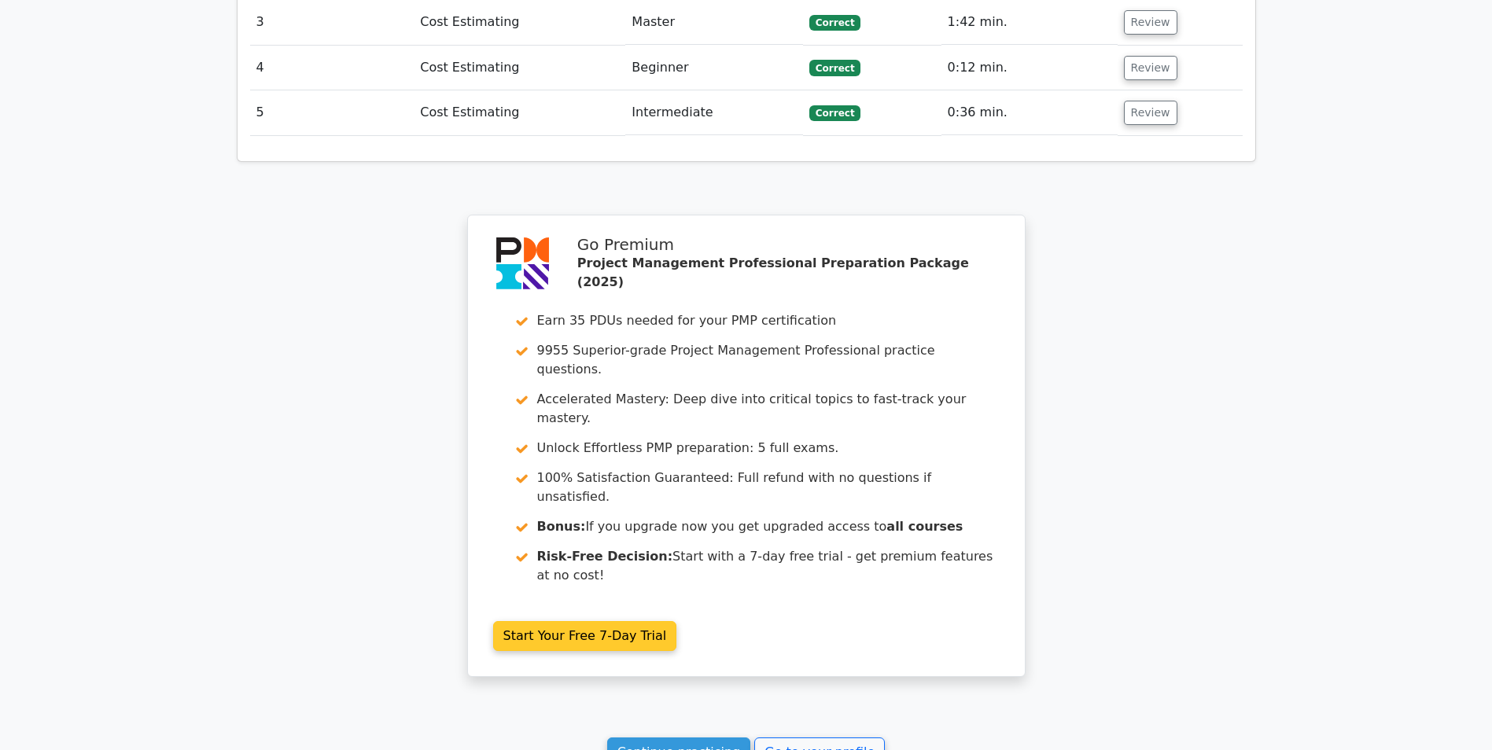
scroll to position [3115, 0]
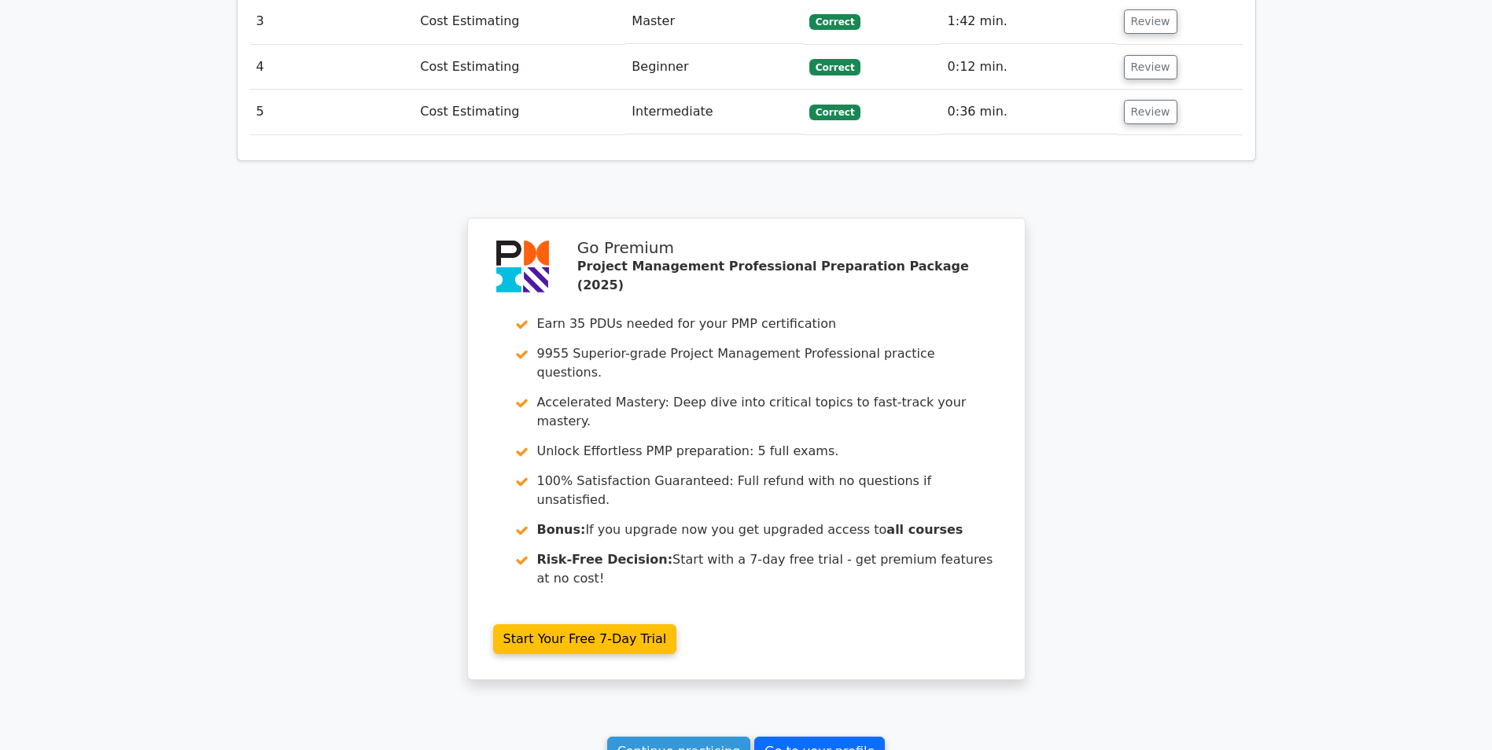
click at [786, 737] on link "Go to your profile" at bounding box center [819, 752] width 131 height 30
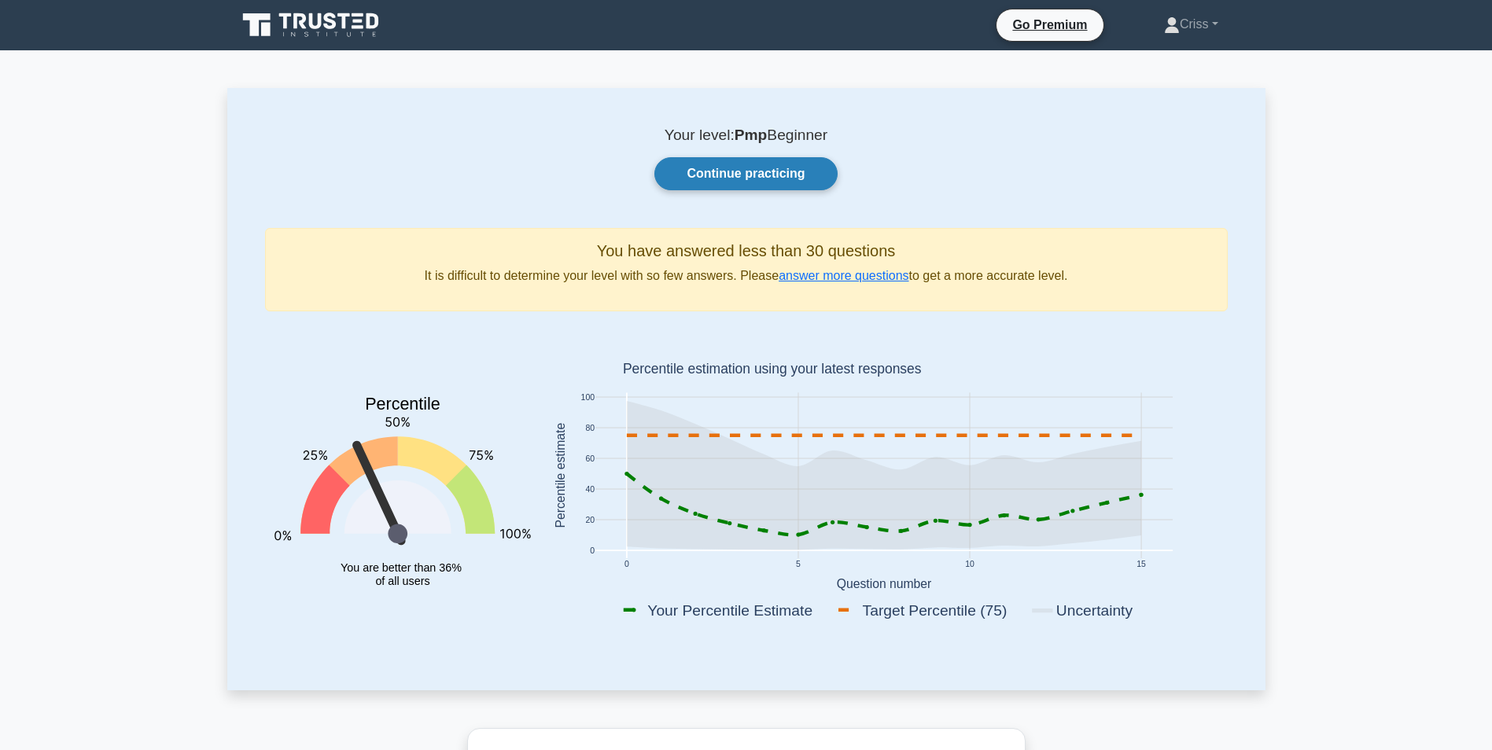
click at [781, 171] on link "Continue practicing" at bounding box center [745, 173] width 182 height 33
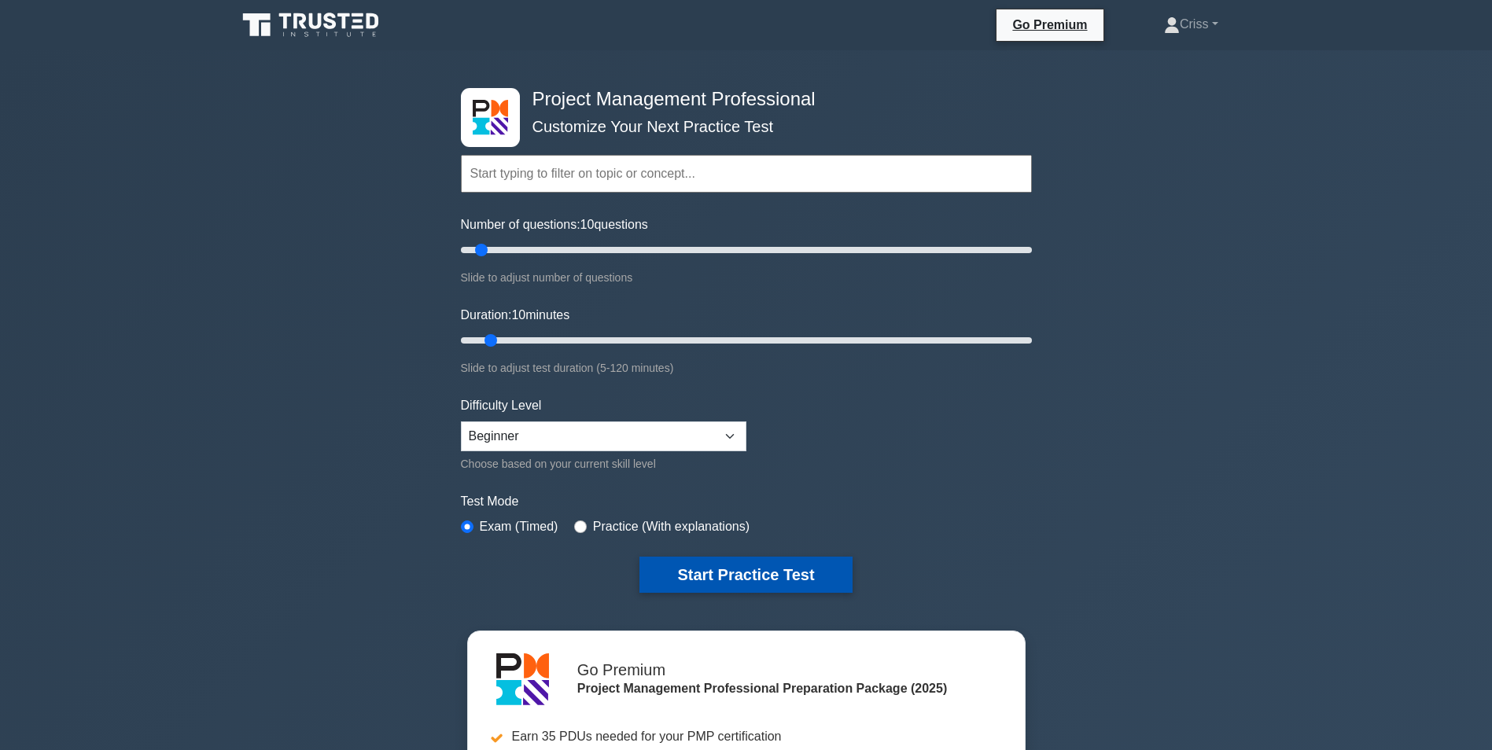
click at [719, 569] on button "Start Practice Test" at bounding box center [745, 575] width 212 height 36
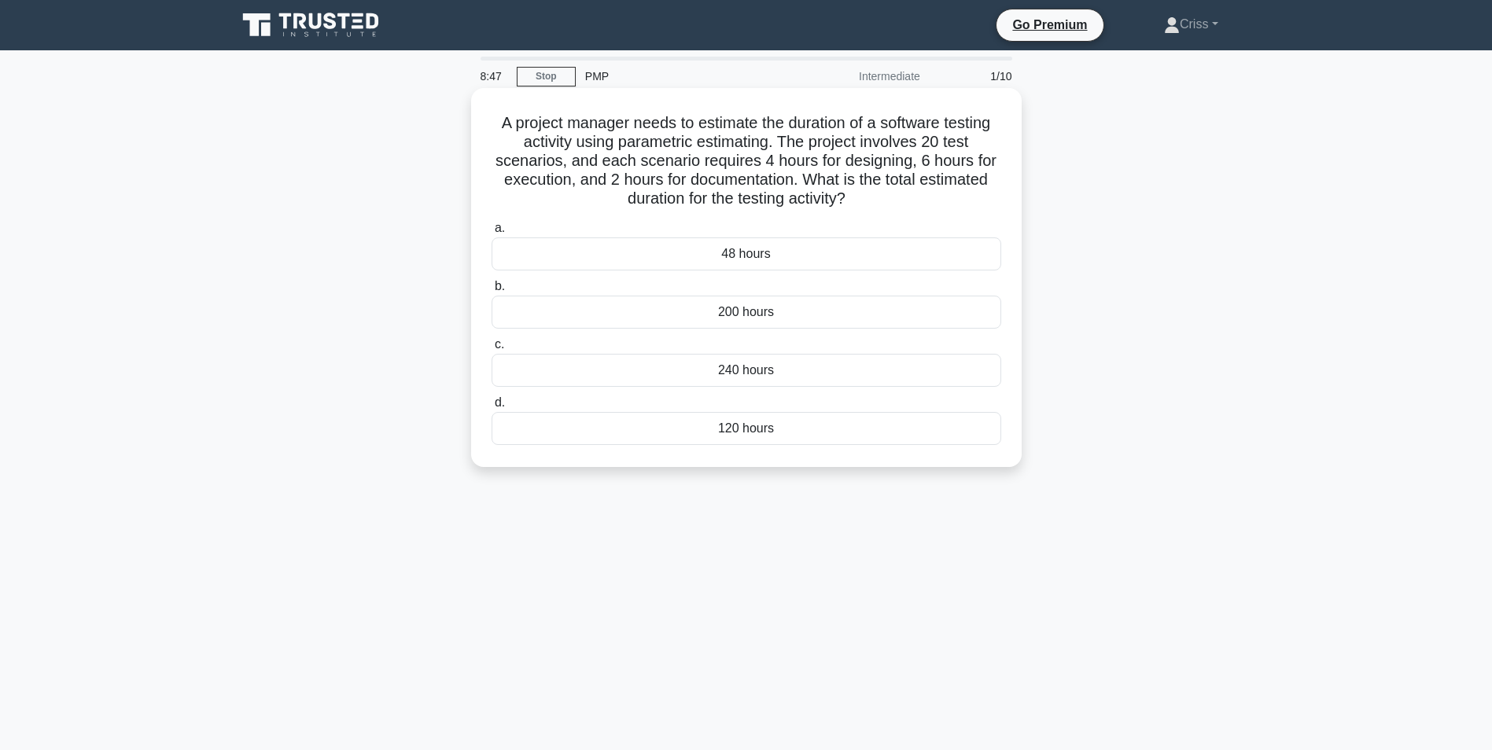
click at [778, 373] on div "240 hours" at bounding box center [746, 370] width 510 height 33
click at [491, 350] on input "c. 240 hours" at bounding box center [491, 345] width 0 height 10
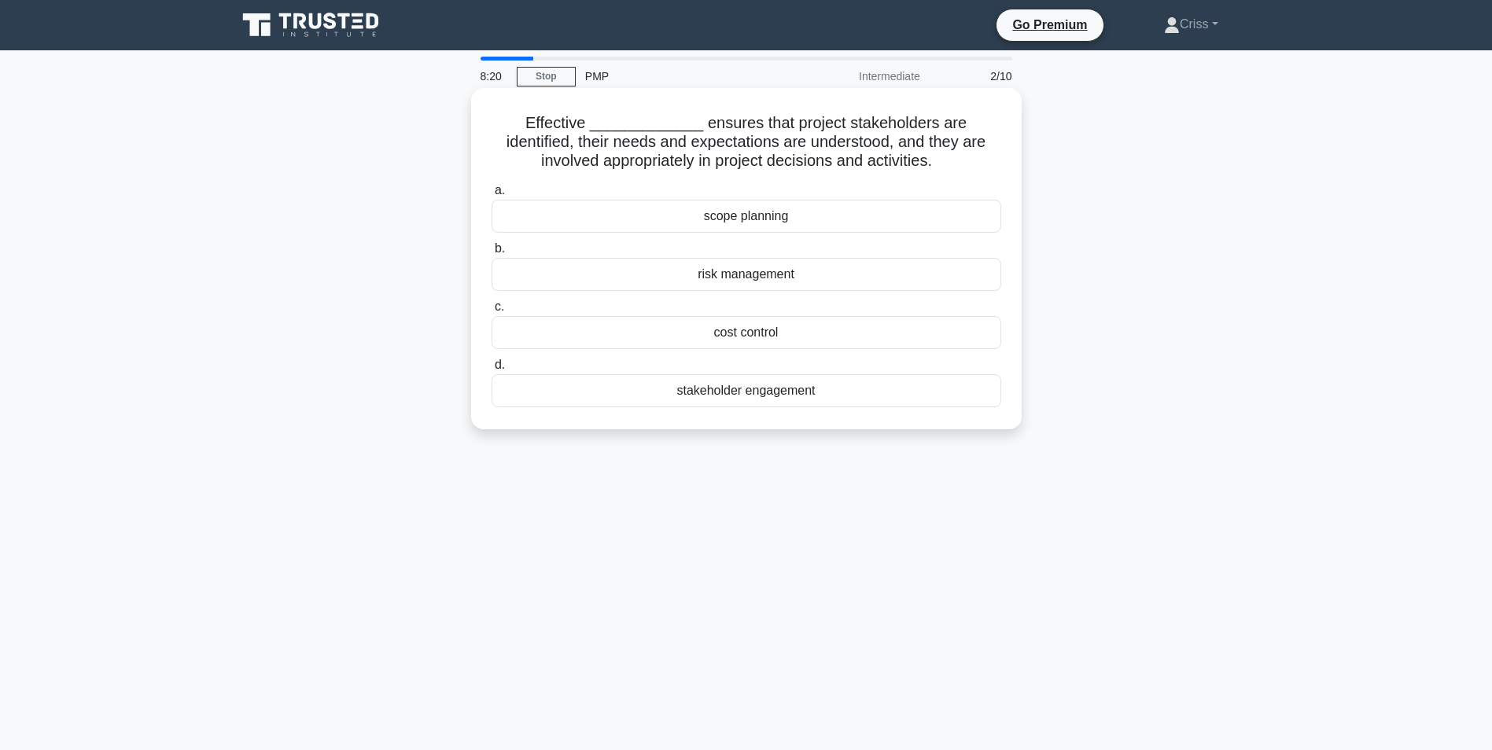
click at [789, 216] on div "scope planning" at bounding box center [746, 216] width 510 height 33
click at [491, 196] on input "a. scope planning" at bounding box center [491, 191] width 0 height 10
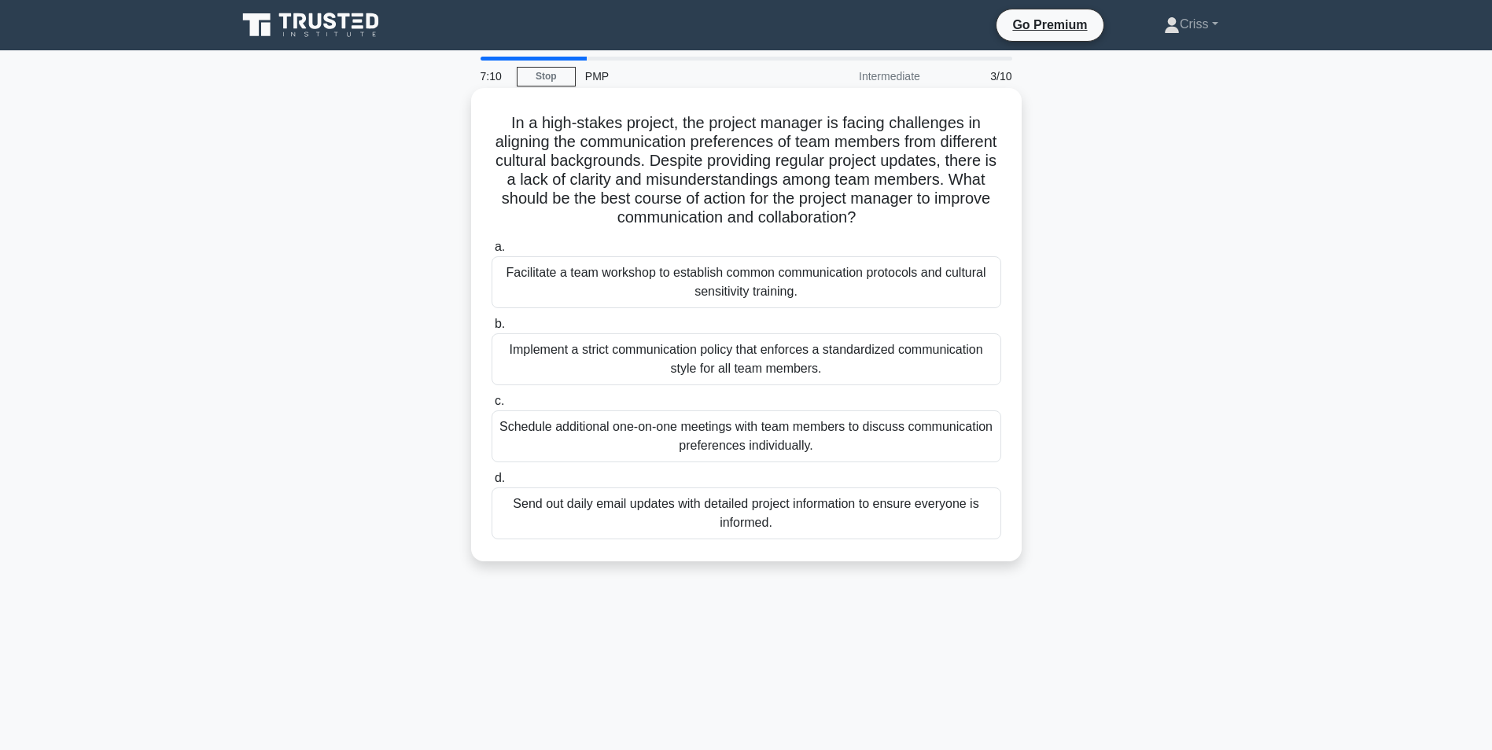
click at [740, 373] on div "Implement a strict communication policy that enforces a standardized communicat…" at bounding box center [746, 359] width 510 height 52
click at [491, 329] on input "b. Implement a strict communication policy that enforces a standardized communi…" at bounding box center [491, 324] width 0 height 10
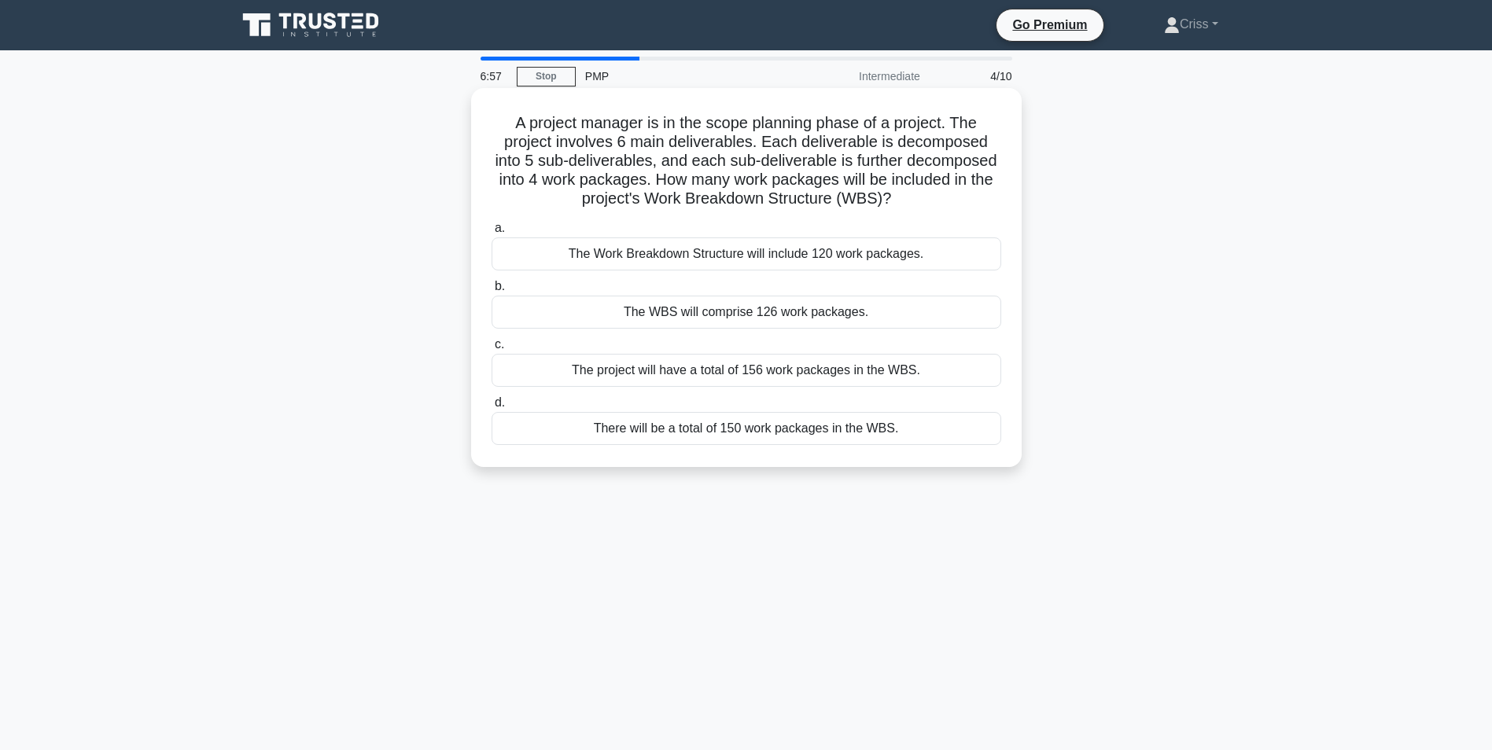
click at [686, 369] on div "The project will have a total of 156 work packages in the WBS." at bounding box center [746, 370] width 510 height 33
click at [491, 350] on input "c. The project will have a total of 156 work packages in the WBS." at bounding box center [491, 345] width 0 height 10
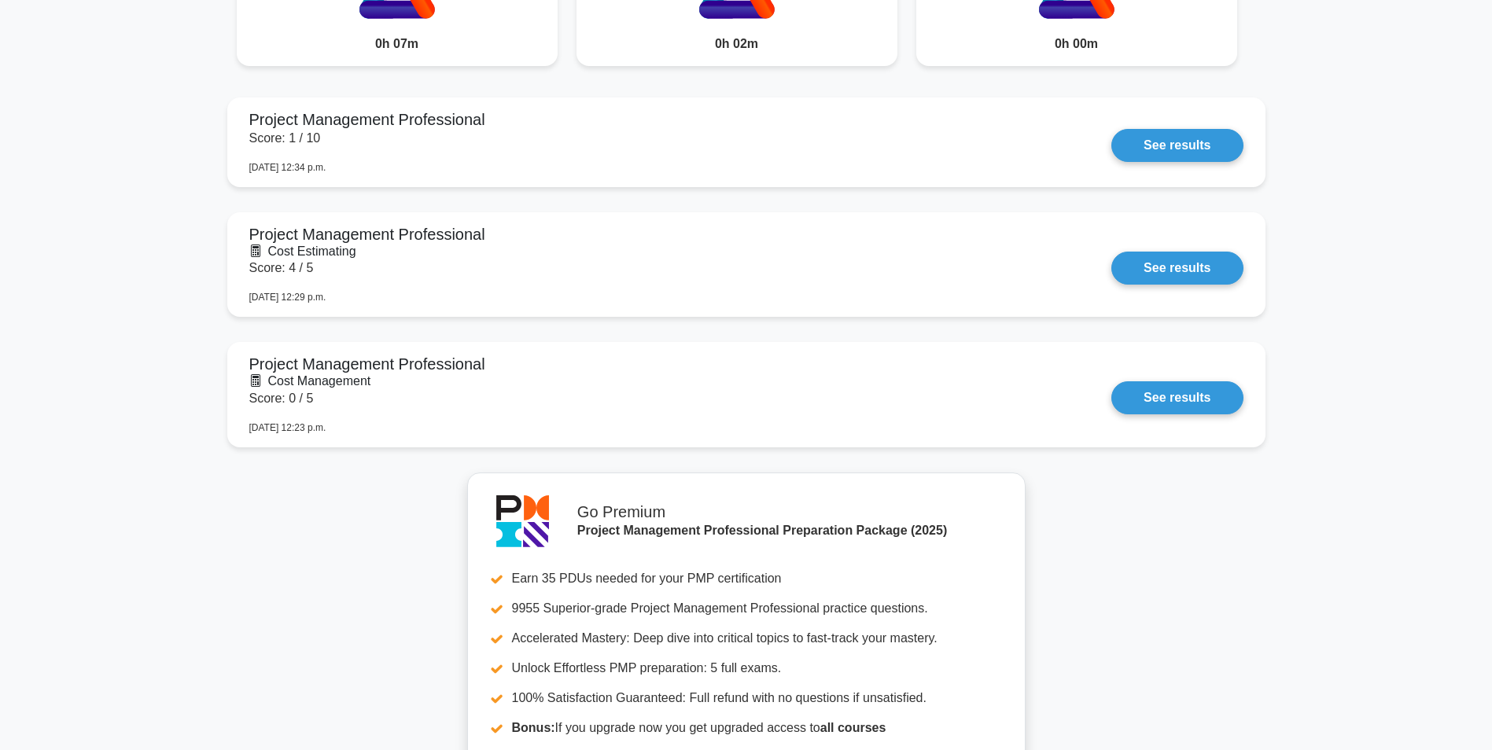
scroll to position [1573, 0]
